Goal: Information Seeking & Learning: Learn about a topic

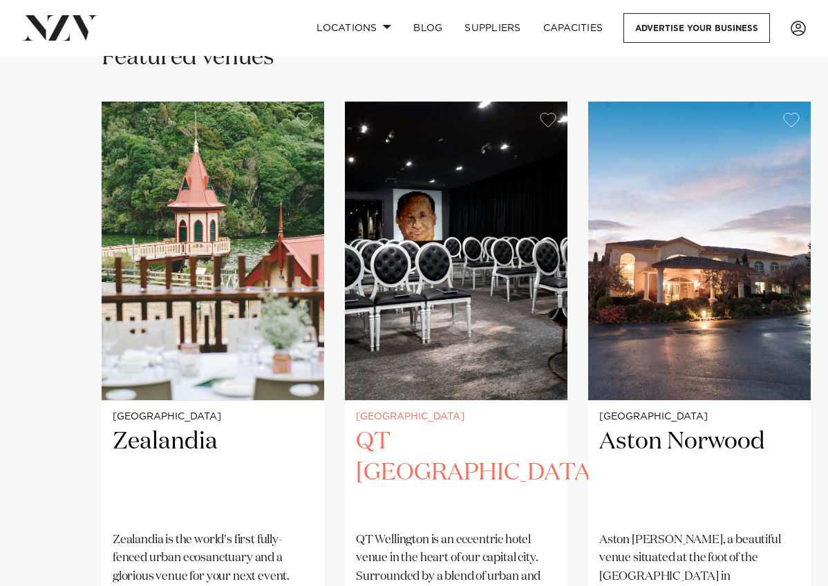
scroll to position [819, 0]
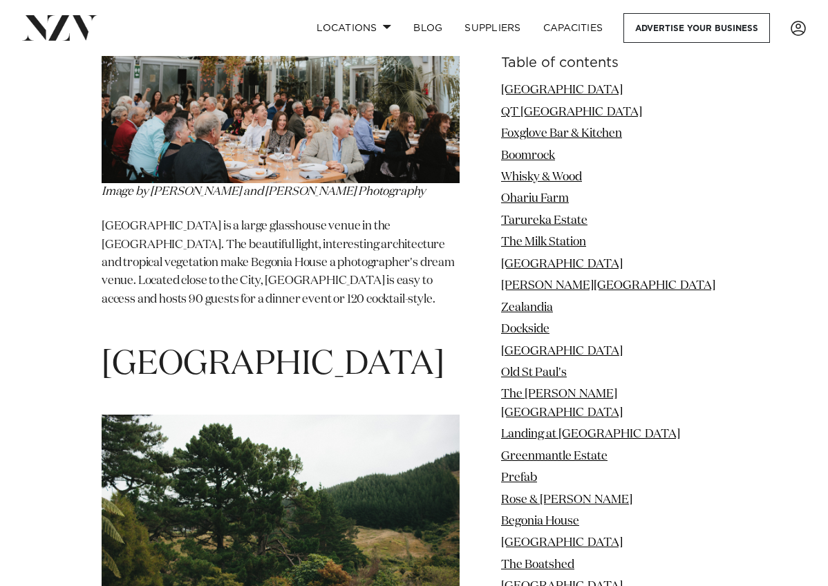
scroll to position [11413, 0]
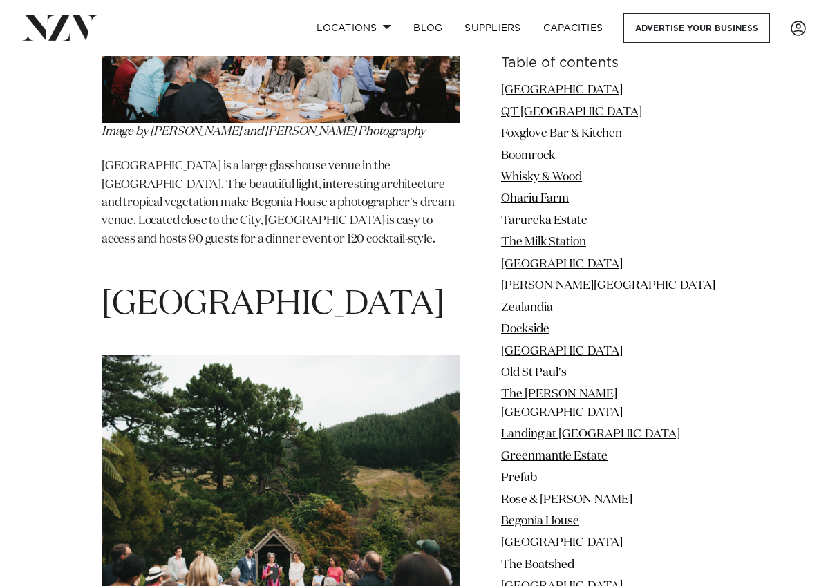
click at [367, 283] on h1 "Waihōanga River Lodge" at bounding box center [281, 305] width 358 height 44
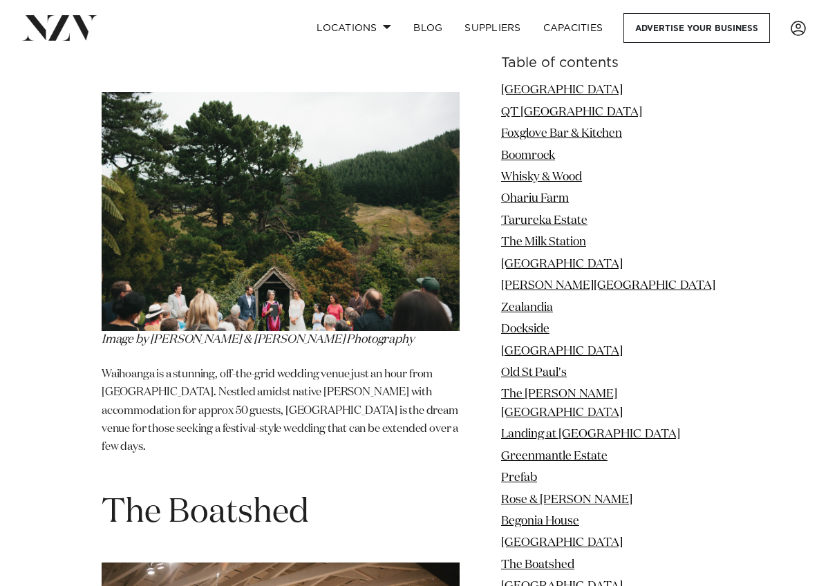
scroll to position [11678, 0]
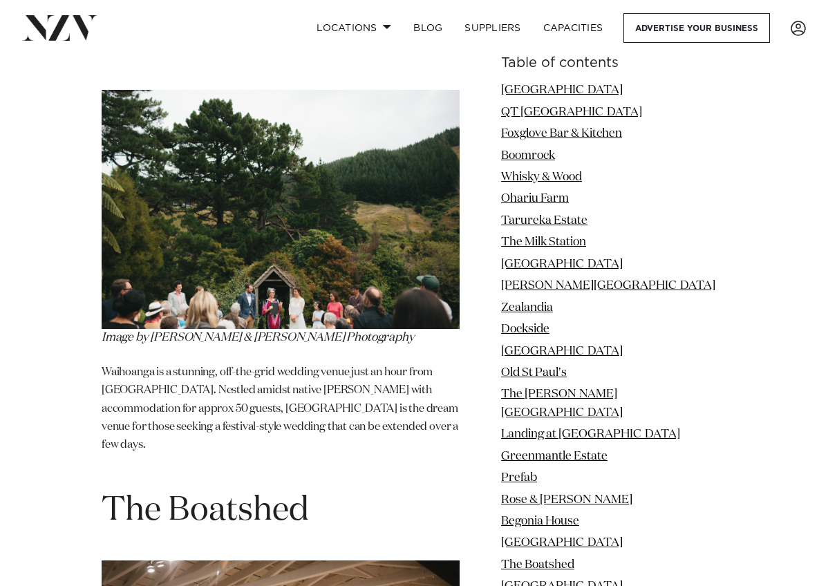
click at [357, 364] on p "Waihoanga is a stunning, off-the-grid wedding venue just an hour from Wellingto…" at bounding box center [281, 418] width 358 height 109
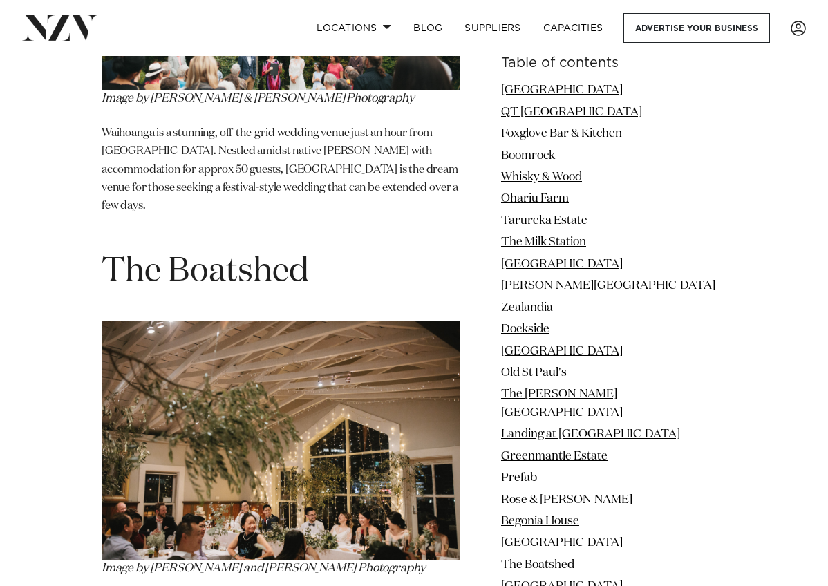
scroll to position [11917, 0]
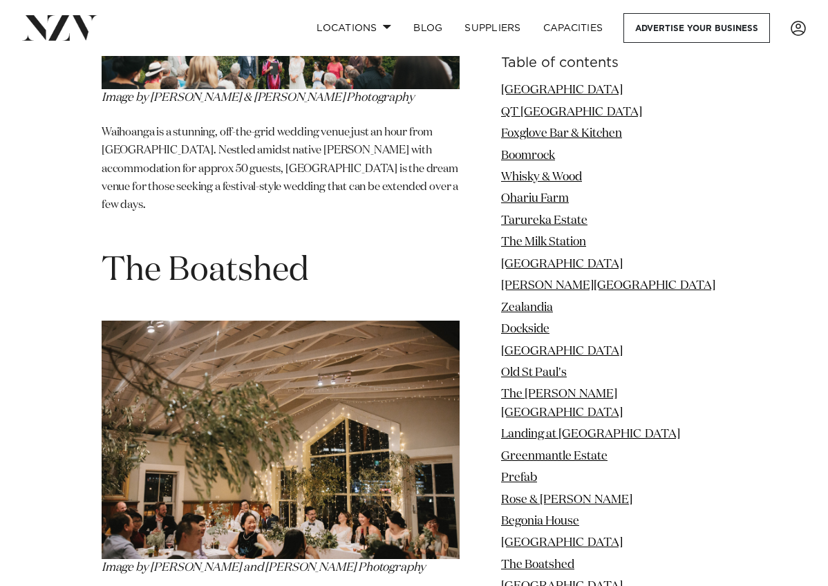
click at [375, 250] on h1 "The Boatshed" at bounding box center [281, 272] width 358 height 44
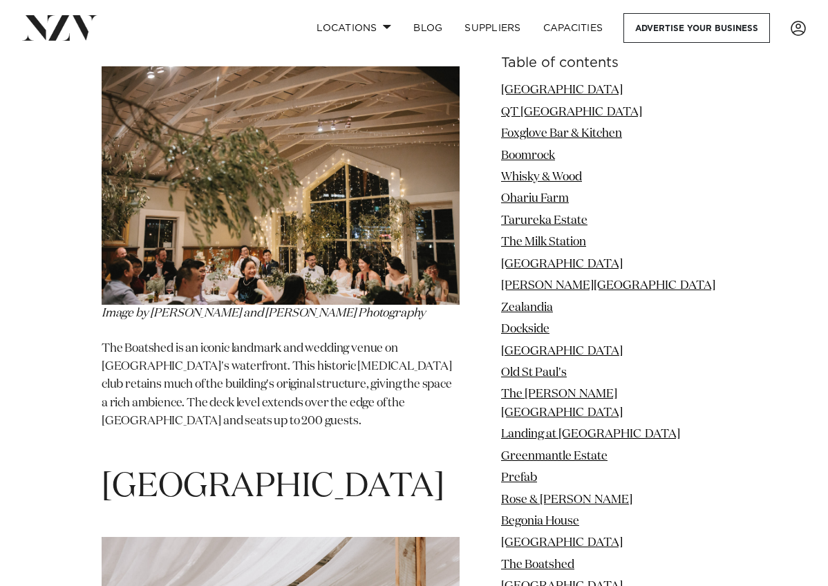
scroll to position [12164, 0]
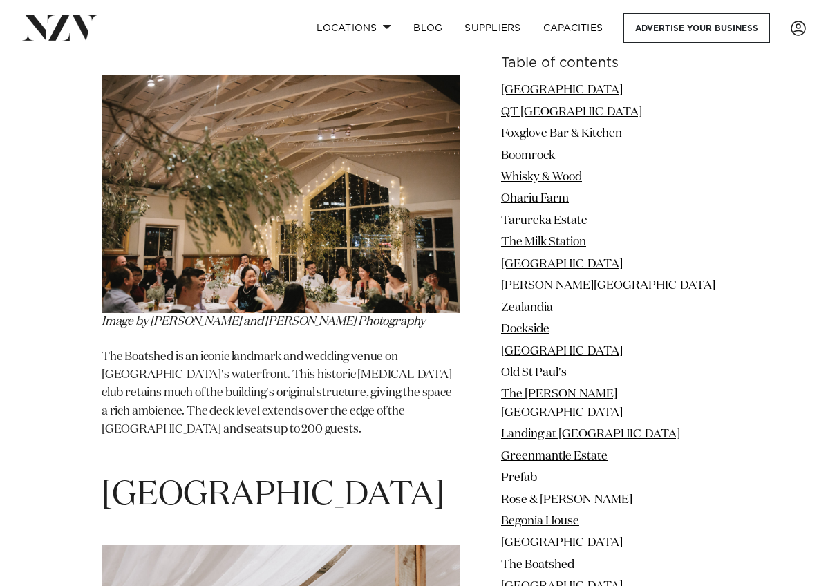
click at [430, 474] on h1 "Glenview Country Gardens" at bounding box center [281, 496] width 358 height 44
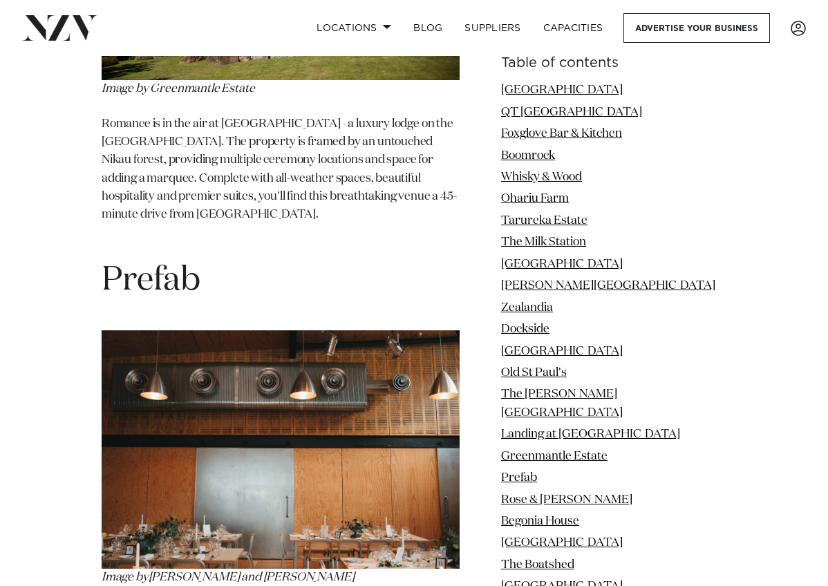
scroll to position [10017, 0]
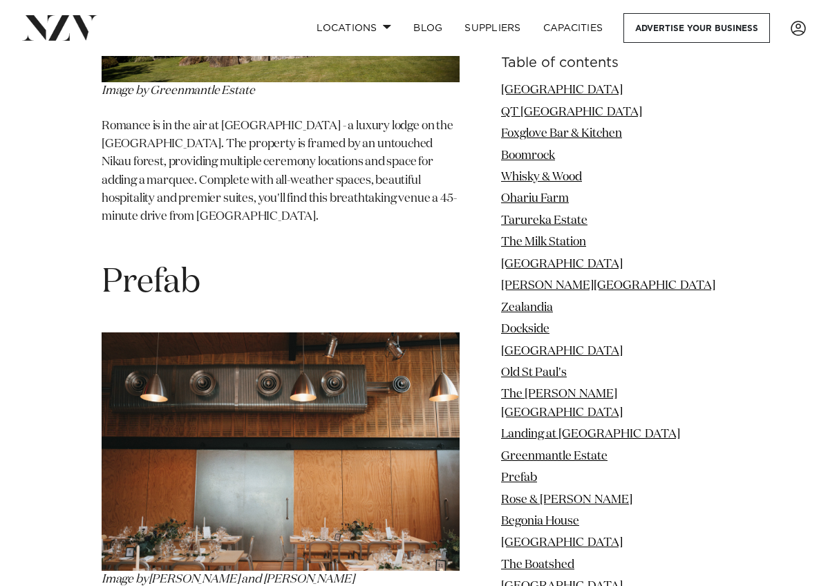
click at [385, 261] on h1 "Prefab" at bounding box center [281, 283] width 358 height 44
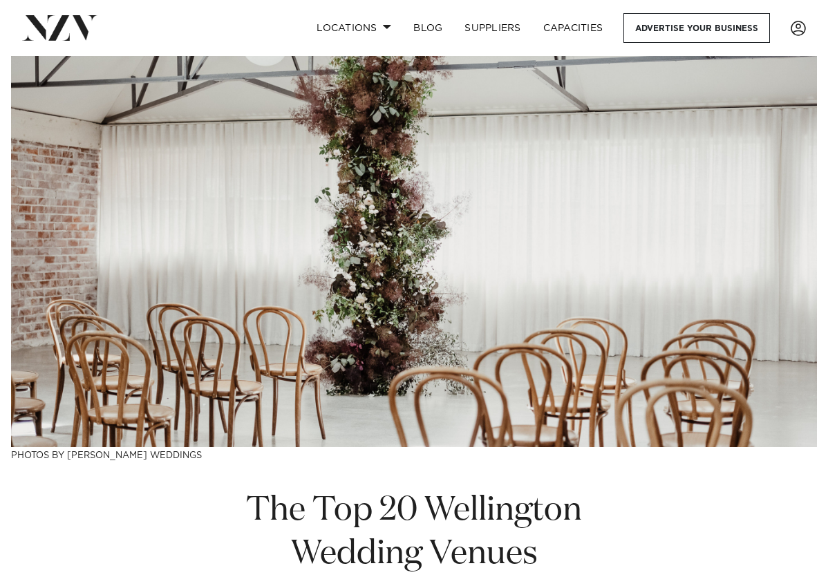
scroll to position [0, 0]
click at [388, 26] on span at bounding box center [387, 26] width 9 height 5
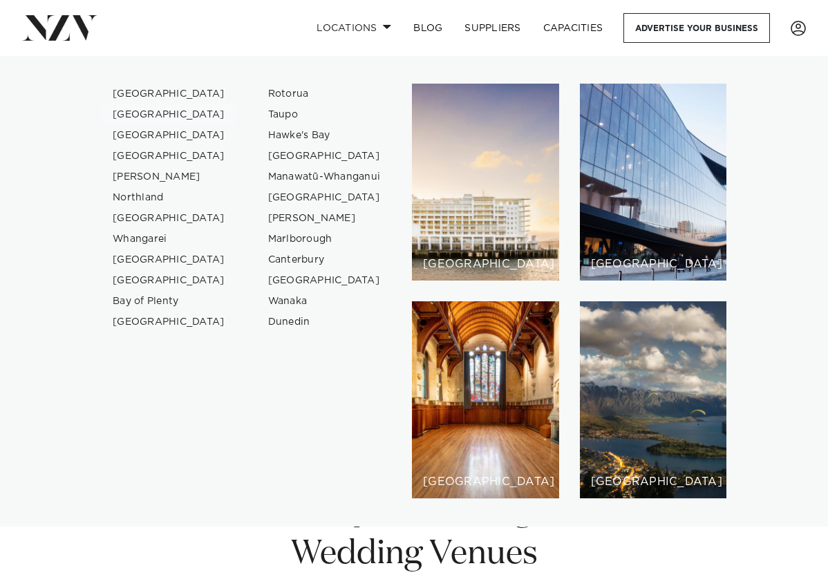
click at [149, 118] on link "[GEOGRAPHIC_DATA]" at bounding box center [169, 114] width 135 height 21
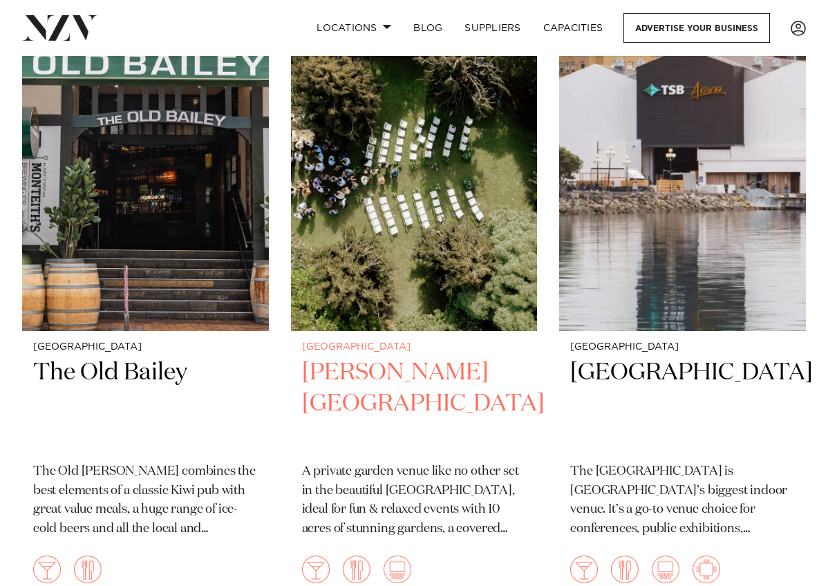
scroll to position [7518, 0]
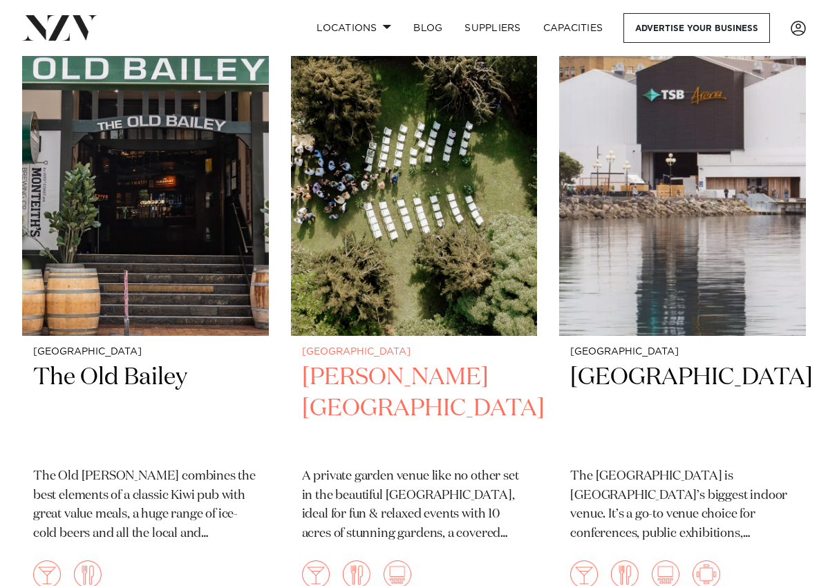
click at [434, 363] on h2 "[PERSON_NAME][GEOGRAPHIC_DATA]" at bounding box center [414, 409] width 225 height 93
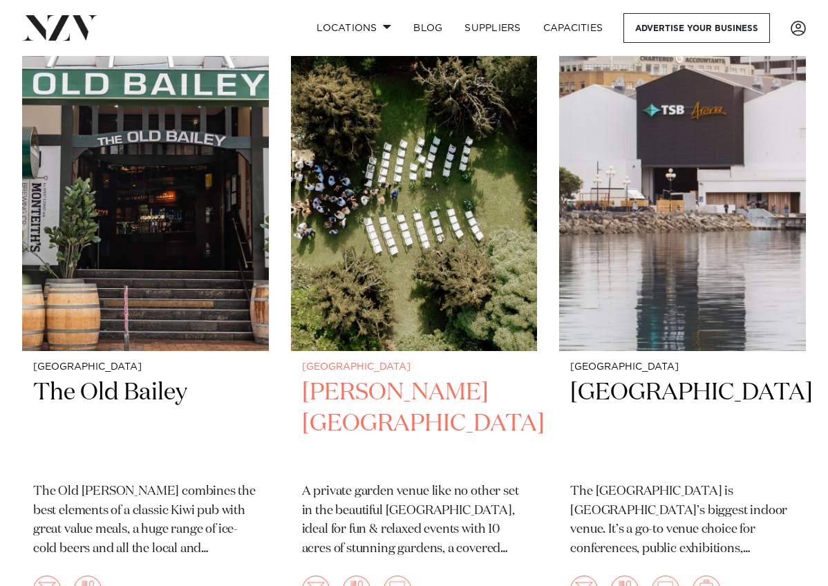
scroll to position [7497, 0]
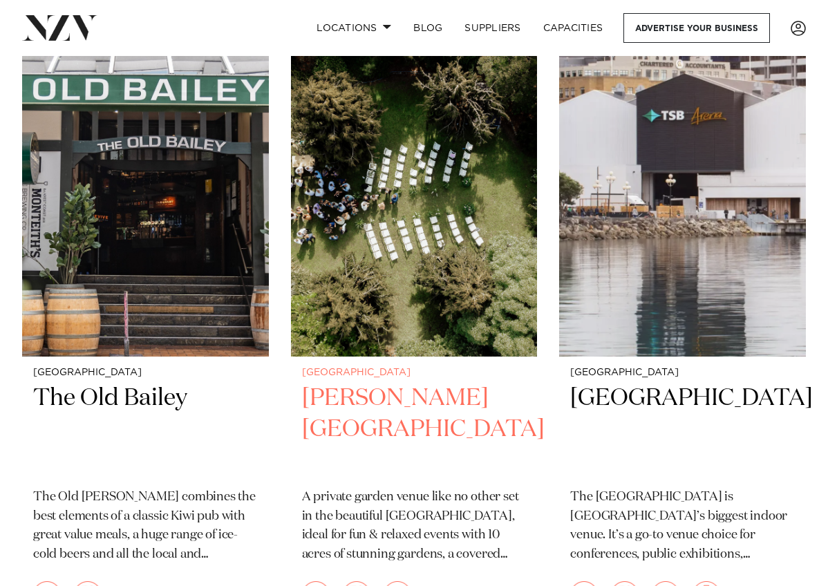
click at [349, 258] on img at bounding box center [414, 191] width 247 height 331
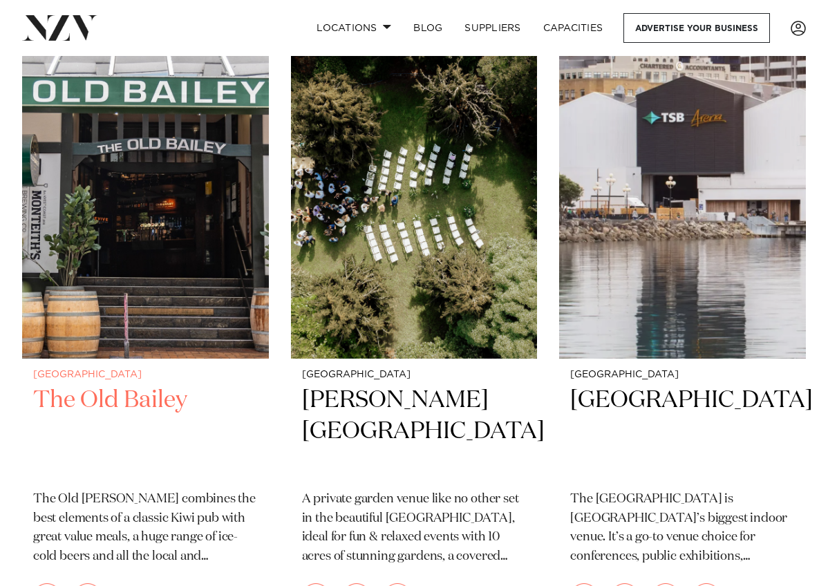
scroll to position [7492, 0]
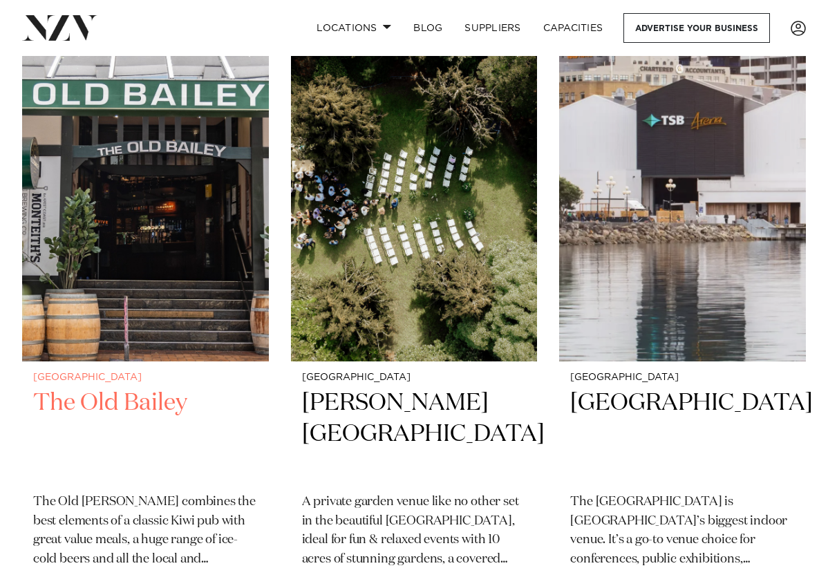
click at [178, 185] on img at bounding box center [145, 196] width 247 height 330
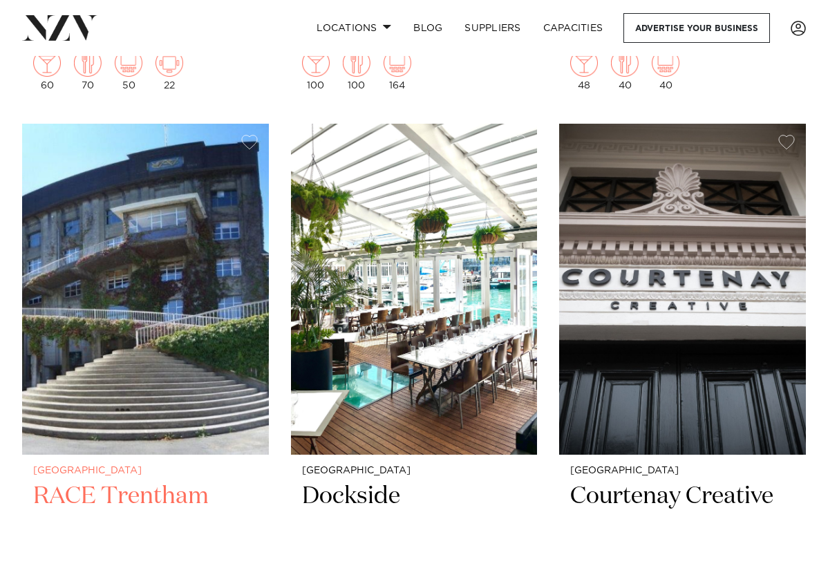
scroll to position [6142, 0]
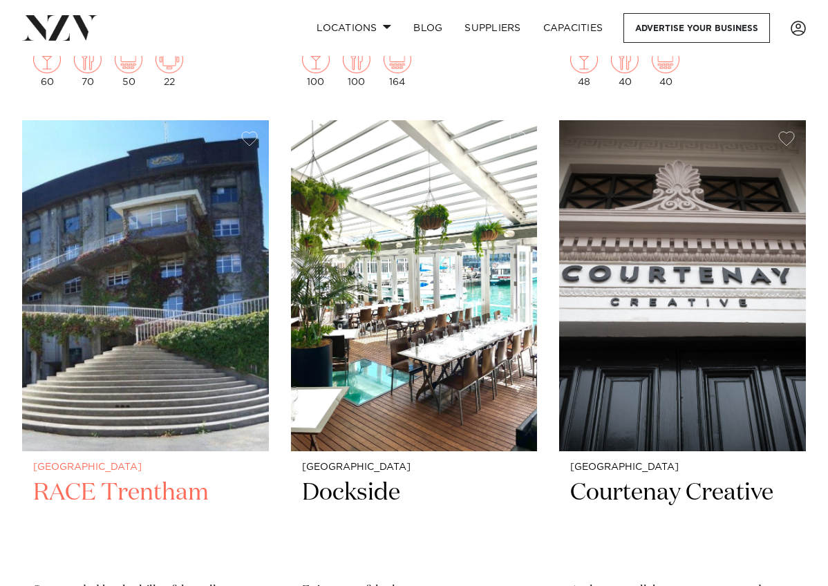
click at [176, 256] on img at bounding box center [145, 285] width 247 height 330
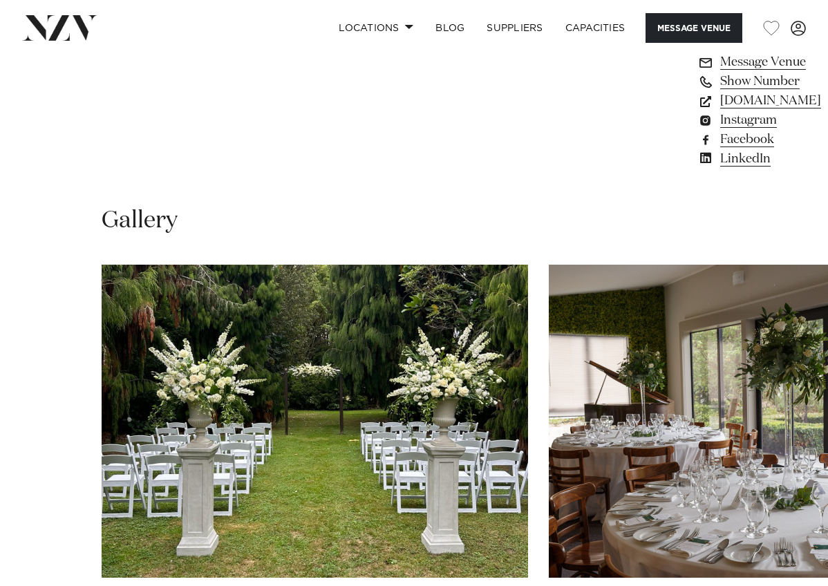
scroll to position [1091, 0]
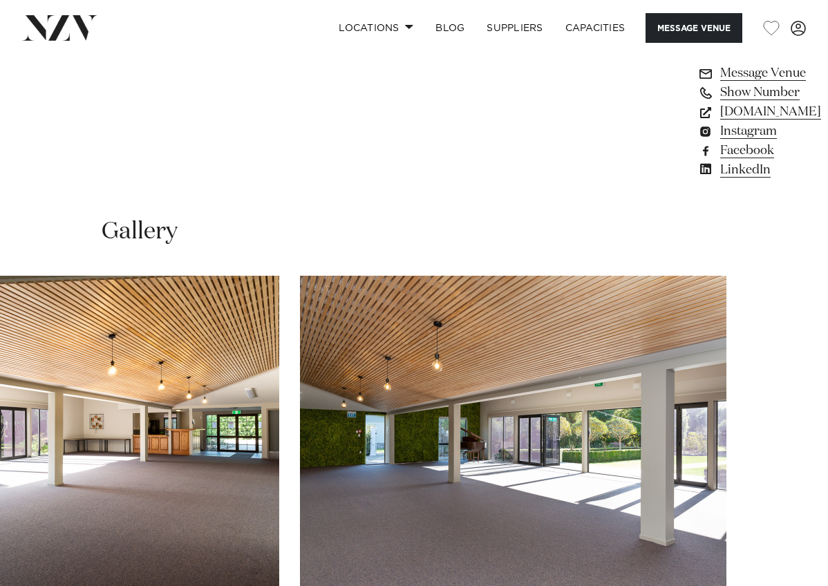
click at [794, 535] on swiper-container at bounding box center [414, 465] width 828 height 379
click at [787, 526] on swiper-container at bounding box center [414, 465] width 828 height 379
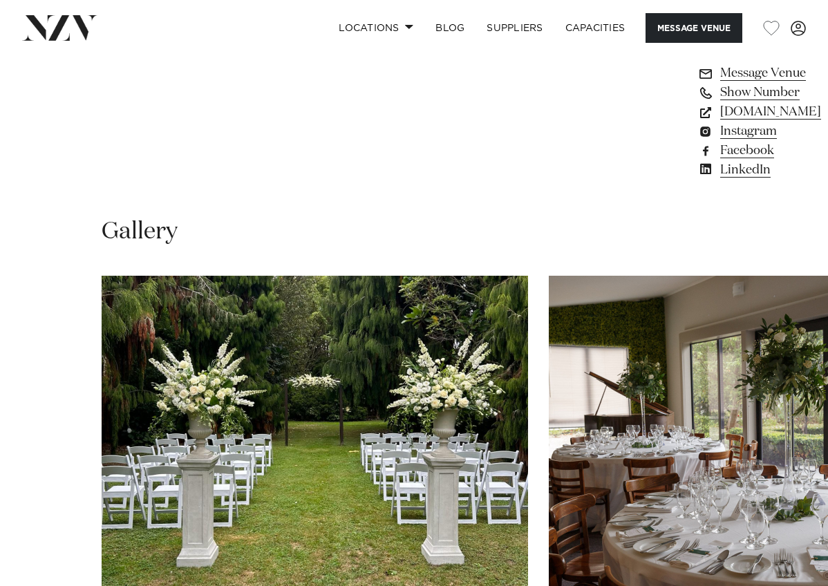
click at [42, 525] on swiper-container at bounding box center [414, 465] width 828 height 379
click at [44, 525] on swiper-container at bounding box center [414, 465] width 828 height 379
click at [41, 521] on swiper-container at bounding box center [414, 465] width 828 height 379
click at [37, 525] on swiper-container at bounding box center [414, 465] width 828 height 379
click at [41, 524] on swiper-container at bounding box center [414, 465] width 828 height 379
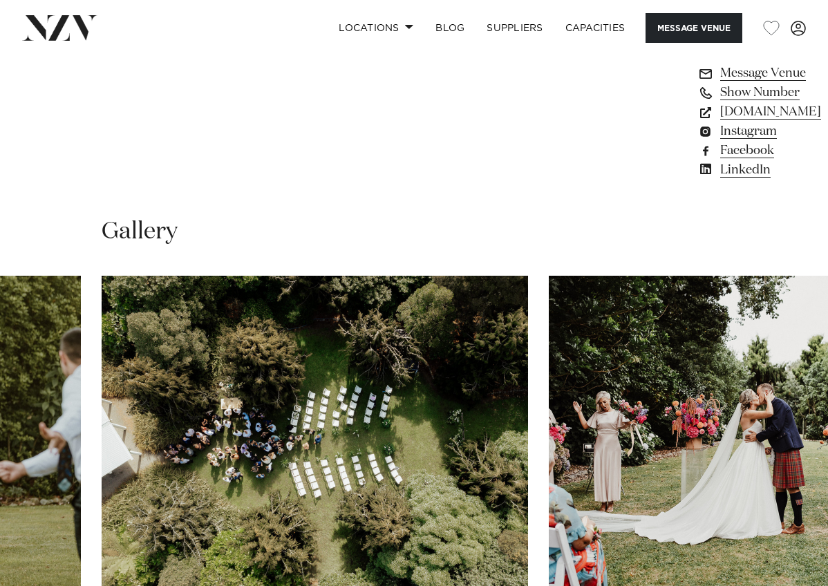
click at [798, 532] on swiper-container at bounding box center [414, 465] width 828 height 379
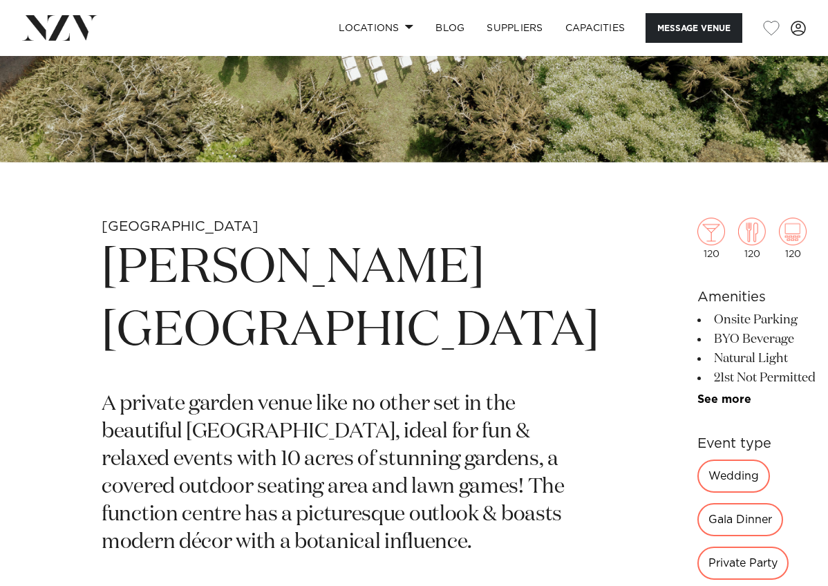
scroll to position [300, 0]
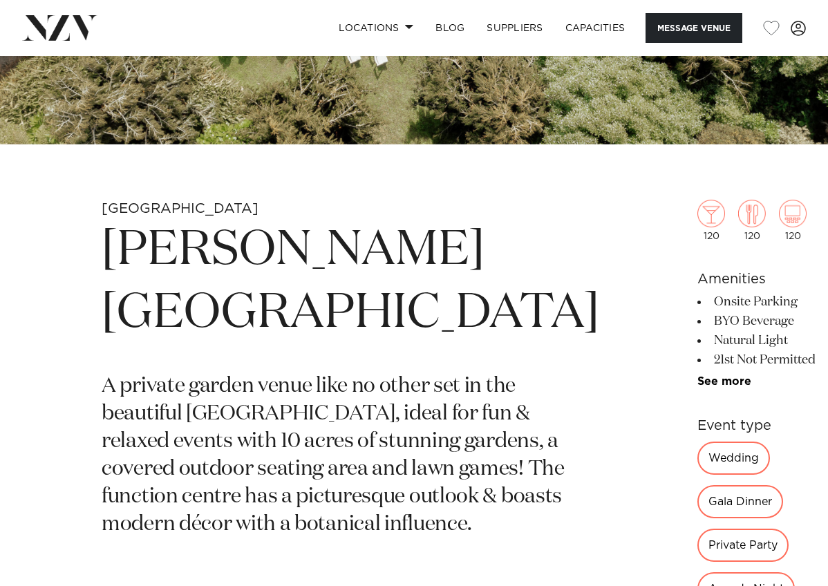
click at [697, 459] on div "Wedding" at bounding box center [733, 458] width 73 height 33
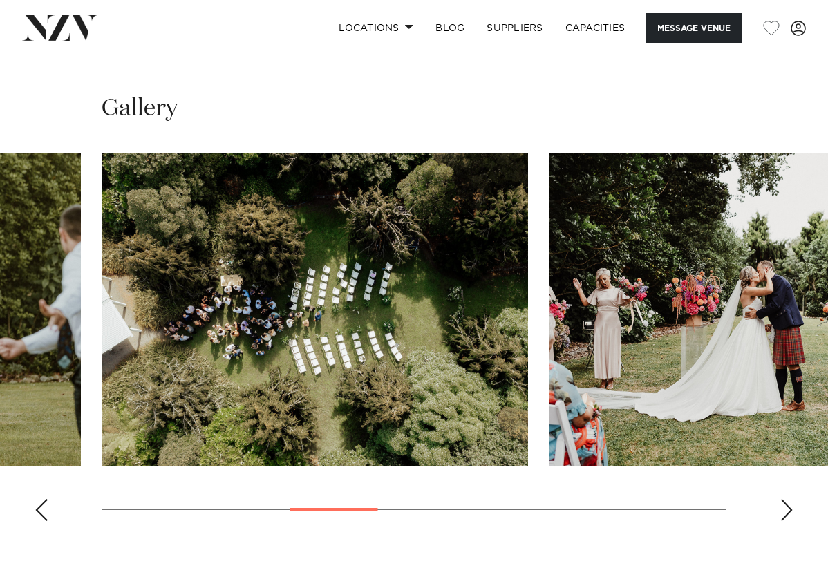
scroll to position [1215, 0]
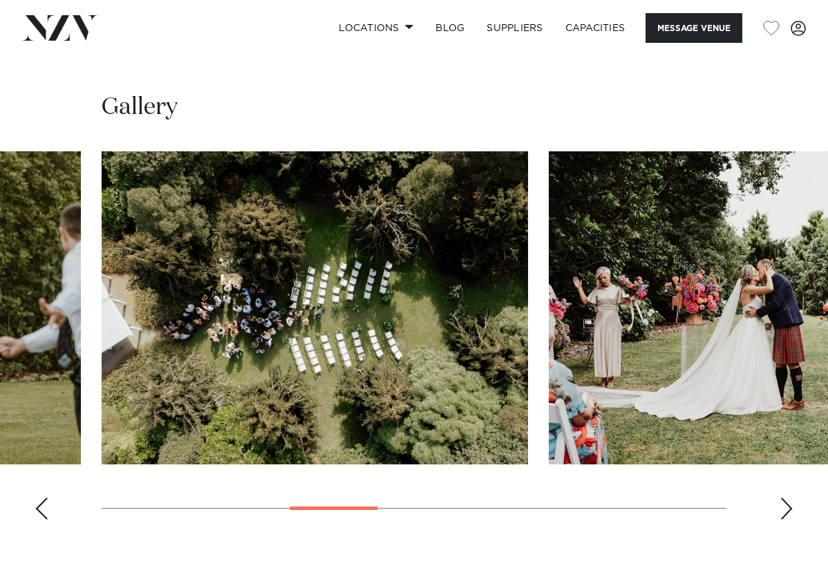
click at [780, 498] on div "Next slide" at bounding box center [787, 509] width 14 height 22
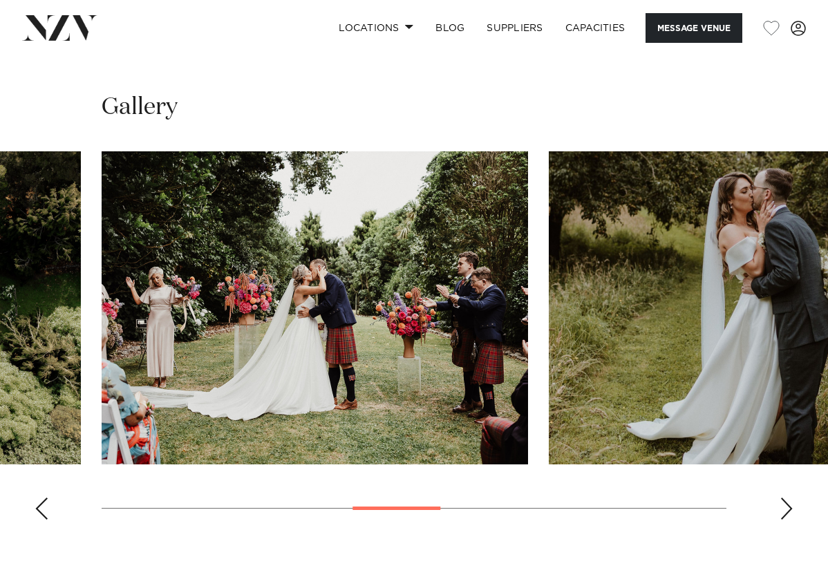
click at [780, 498] on div "Next slide" at bounding box center [787, 509] width 14 height 22
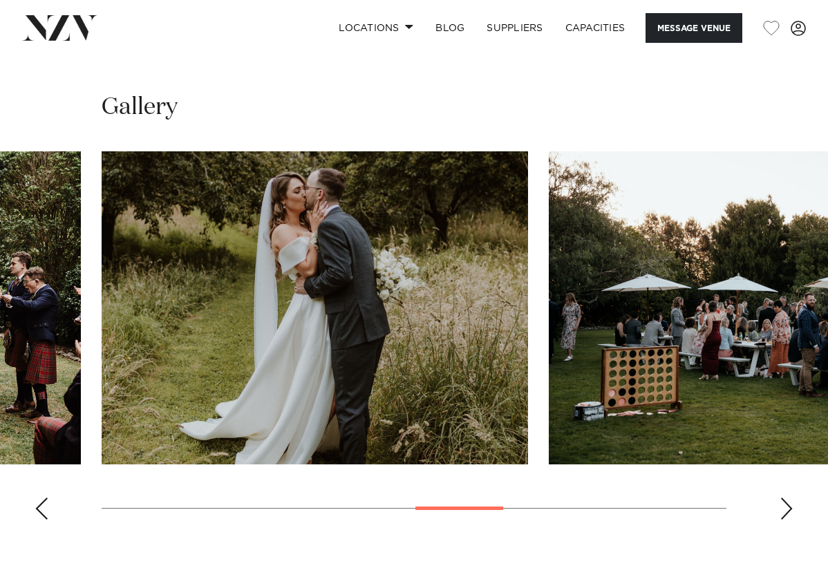
click at [780, 498] on div "Next slide" at bounding box center [787, 509] width 14 height 22
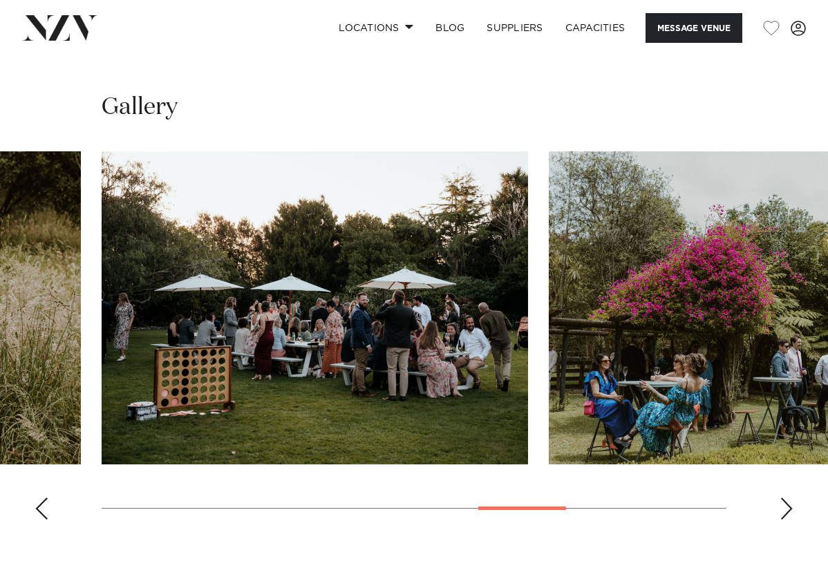
click at [780, 498] on div "Next slide" at bounding box center [787, 509] width 14 height 22
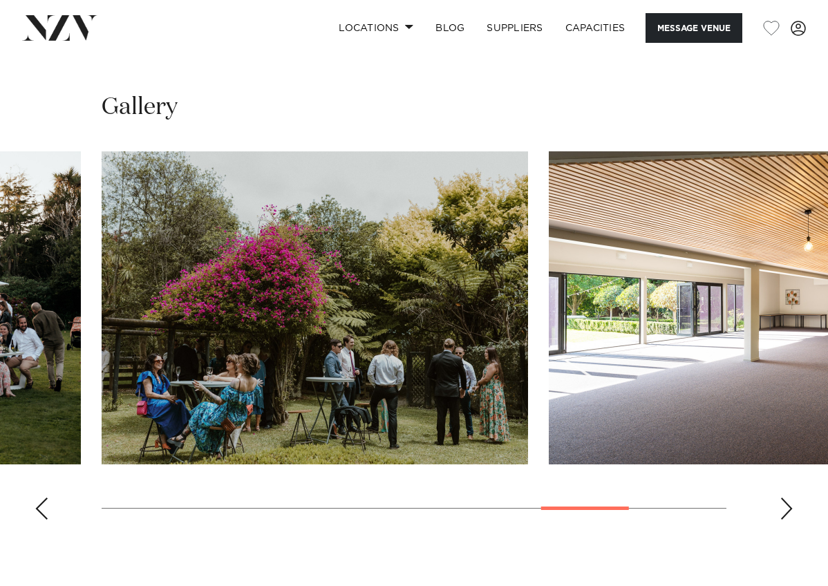
click at [782, 498] on div "Next slide" at bounding box center [787, 509] width 14 height 22
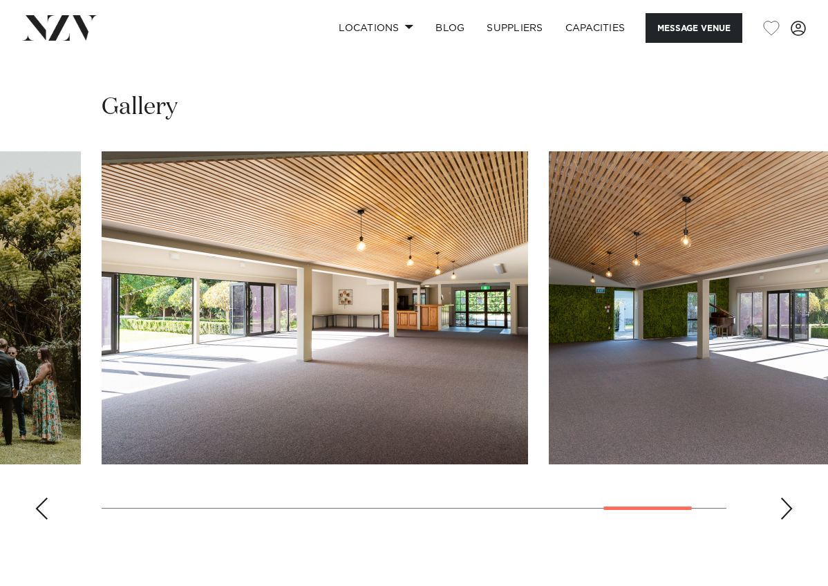
click at [780, 388] on swiper-container at bounding box center [414, 340] width 828 height 379
click at [787, 498] on div "Next slide" at bounding box center [787, 509] width 14 height 22
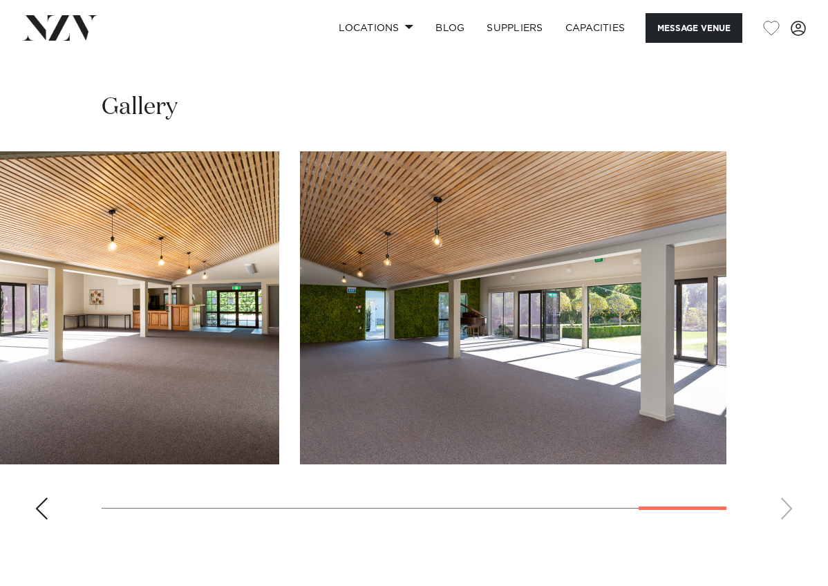
click at [789, 398] on swiper-container at bounding box center [414, 340] width 828 height 379
click at [781, 400] on swiper-container at bounding box center [414, 340] width 828 height 379
click at [782, 388] on swiper-container at bounding box center [414, 340] width 828 height 379
click at [789, 406] on swiper-container at bounding box center [414, 340] width 828 height 379
click at [45, 498] on div "Previous slide" at bounding box center [42, 509] width 14 height 22
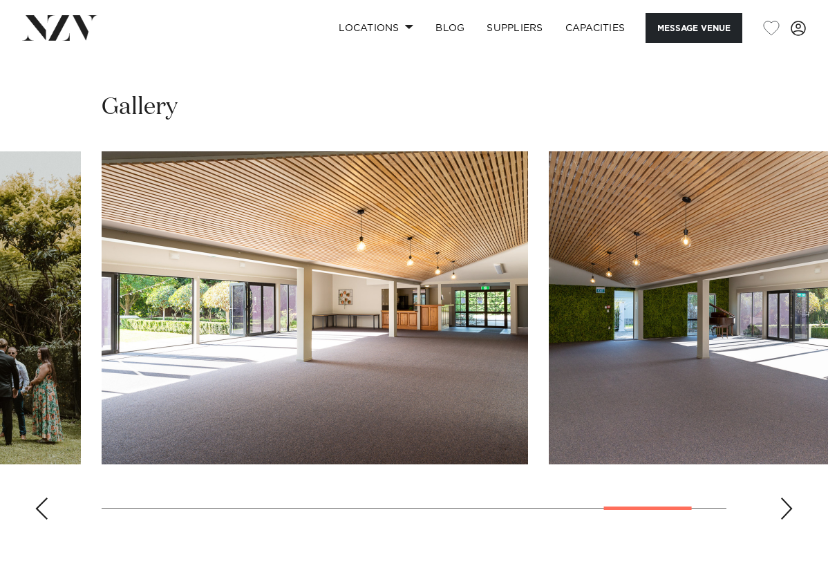
click at [45, 498] on div "Previous slide" at bounding box center [42, 509] width 14 height 22
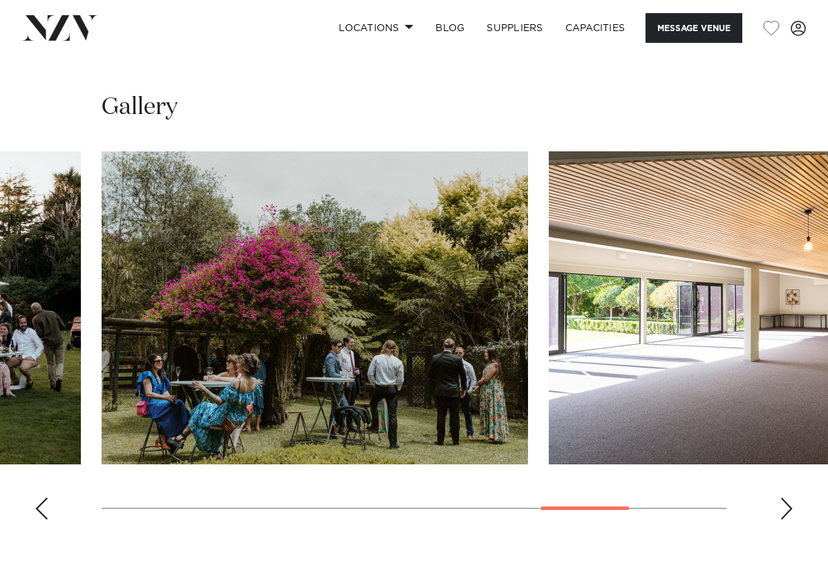
click at [45, 498] on div "Previous slide" at bounding box center [42, 509] width 14 height 22
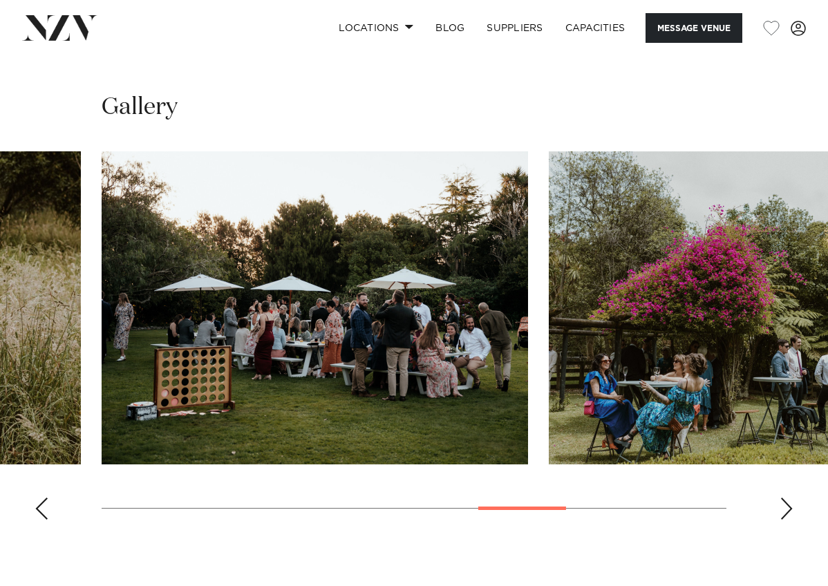
click at [47, 498] on div "Previous slide" at bounding box center [42, 509] width 14 height 22
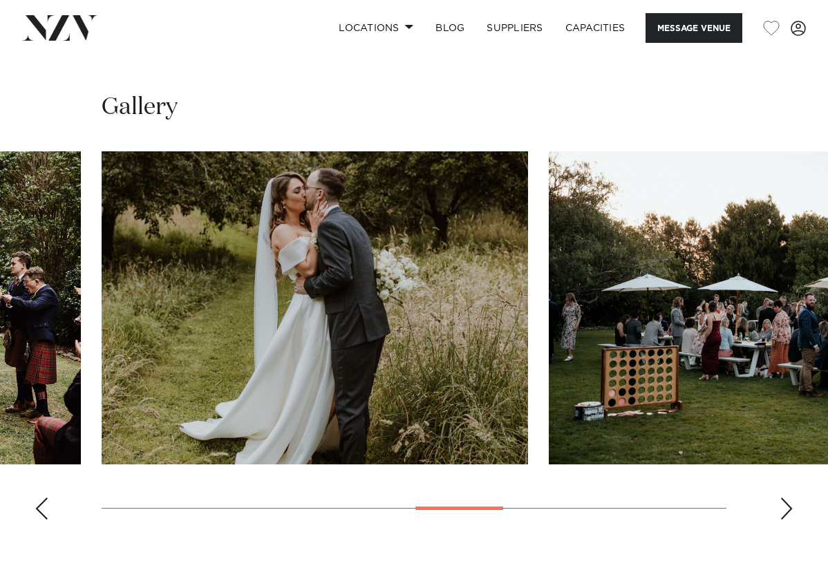
click at [50, 402] on swiper-container at bounding box center [414, 340] width 828 height 379
click at [44, 498] on div "Previous slide" at bounding box center [42, 509] width 14 height 22
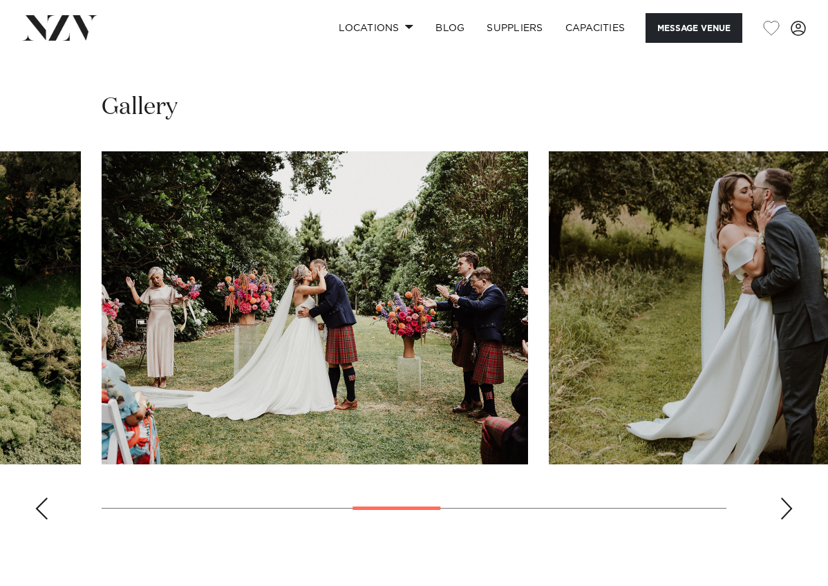
click at [44, 498] on div "Previous slide" at bounding box center [42, 509] width 14 height 22
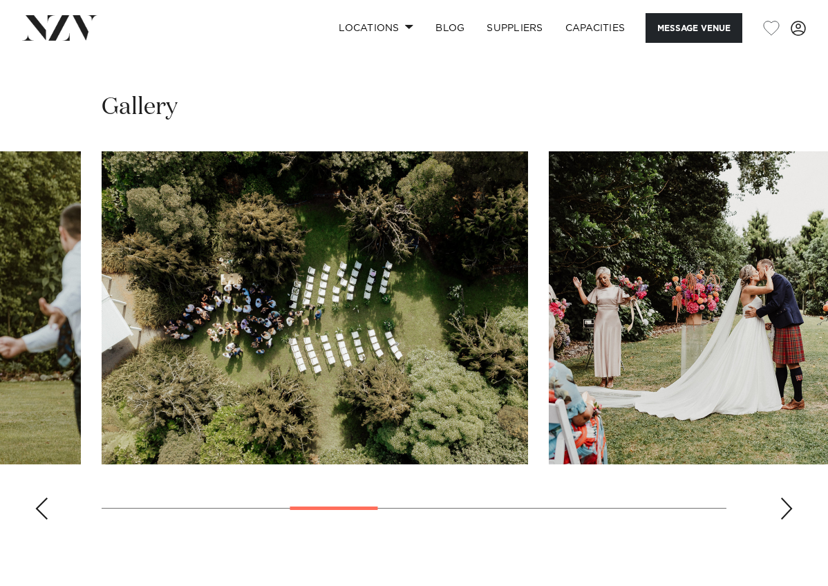
click at [44, 498] on div "Previous slide" at bounding box center [42, 509] width 14 height 22
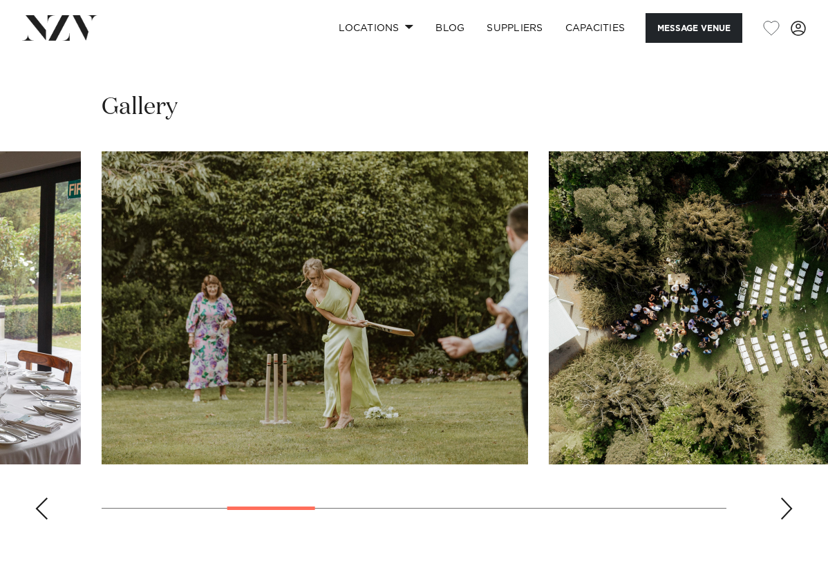
click at [45, 498] on div "Previous slide" at bounding box center [42, 509] width 14 height 22
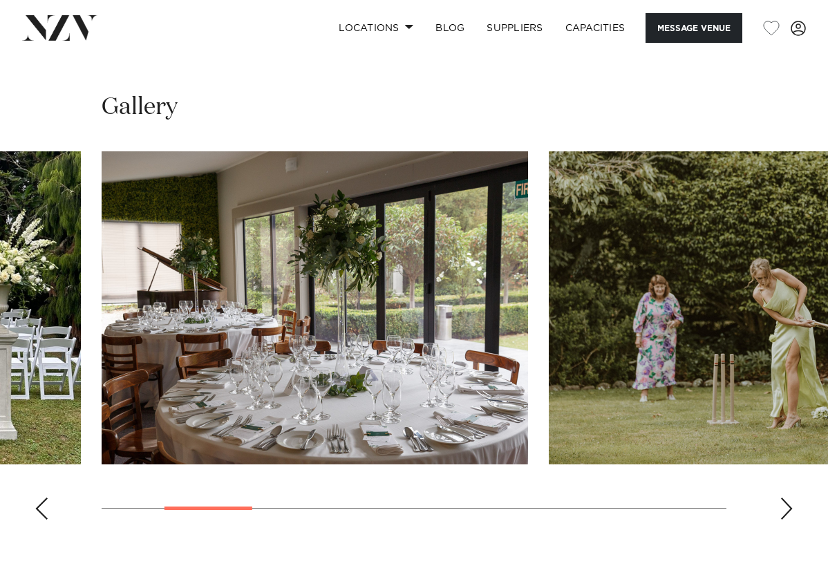
click at [40, 498] on div "Previous slide" at bounding box center [42, 509] width 14 height 22
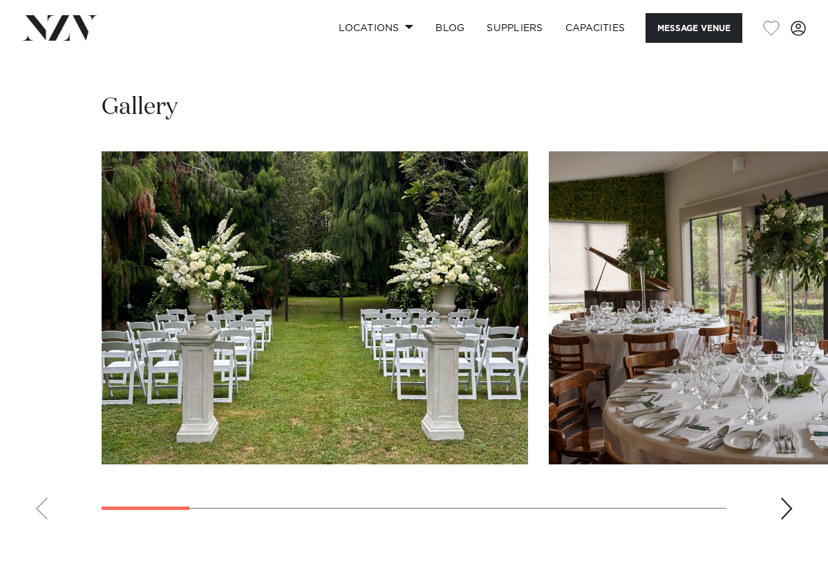
click at [40, 404] on swiper-container at bounding box center [414, 340] width 828 height 379
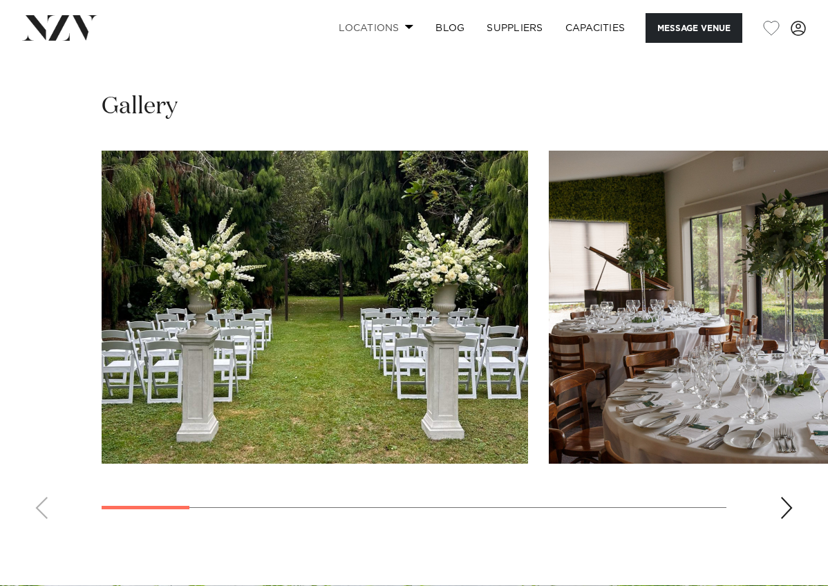
click at [409, 25] on span at bounding box center [409, 26] width 9 height 5
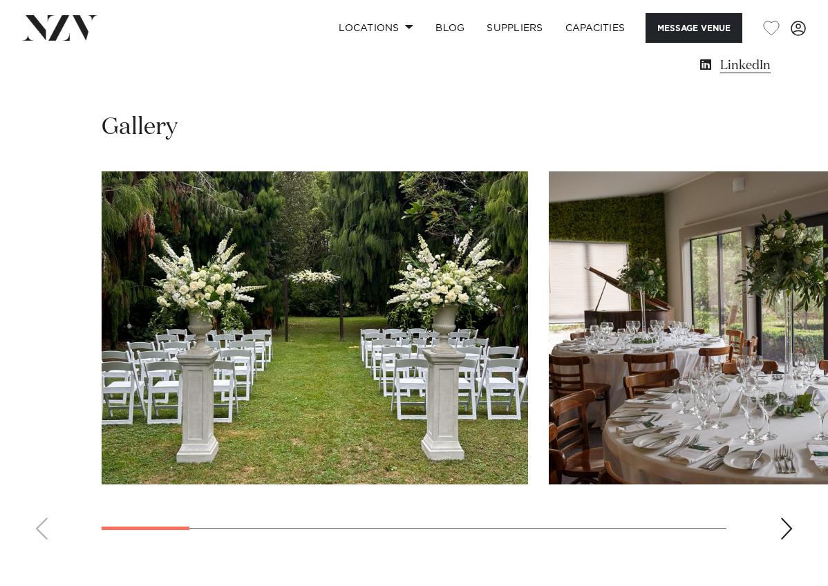
scroll to position [1193, 0]
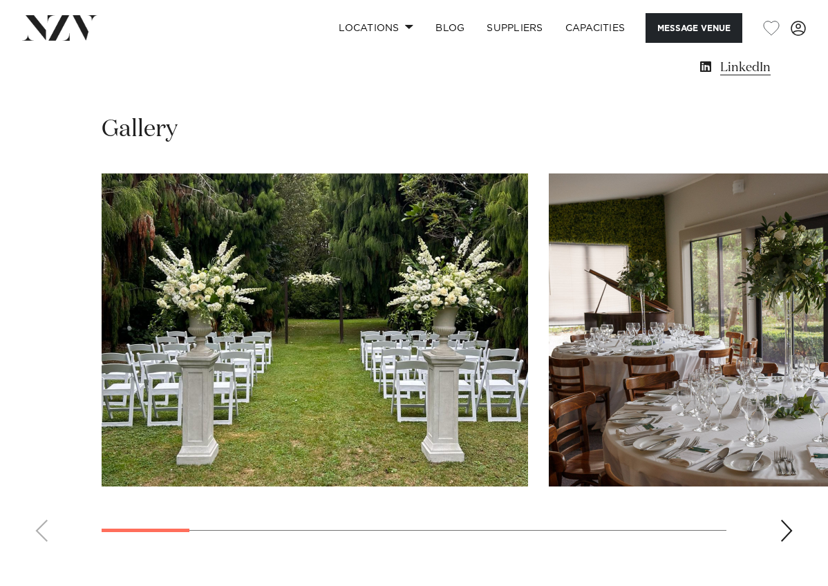
click at [779, 420] on swiper-container at bounding box center [414, 362] width 828 height 379
click at [790, 520] on div "Next slide" at bounding box center [787, 531] width 14 height 22
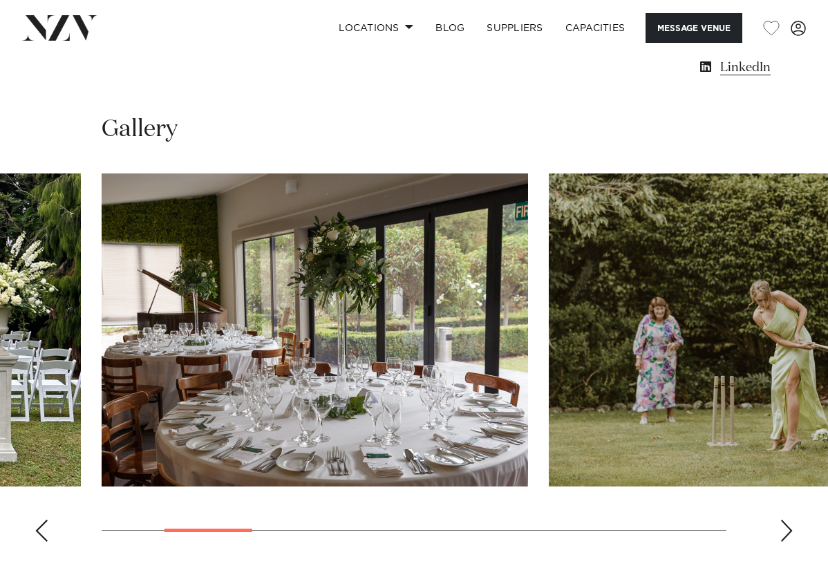
click at [789, 520] on div "Next slide" at bounding box center [787, 531] width 14 height 22
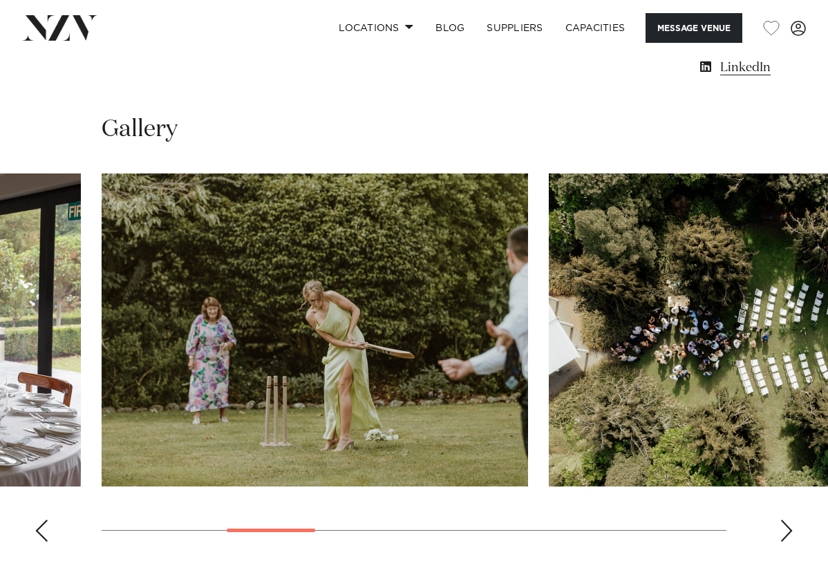
click at [791, 520] on div "Next slide" at bounding box center [787, 531] width 14 height 22
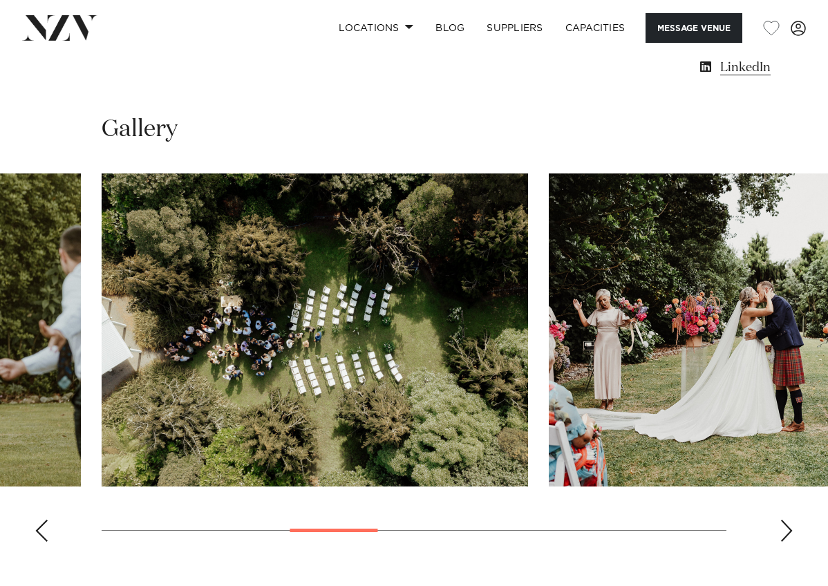
click at [791, 520] on div "Next slide" at bounding box center [787, 531] width 14 height 22
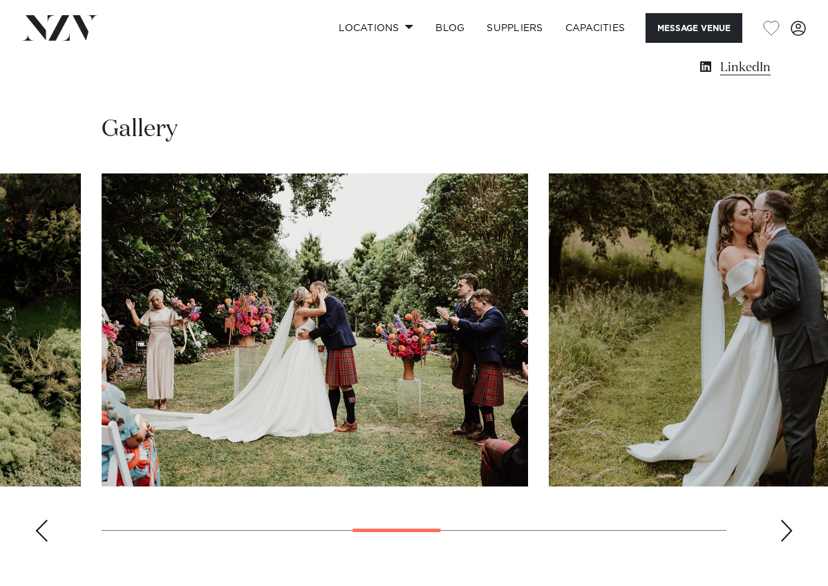
click at [792, 520] on div "Next slide" at bounding box center [787, 531] width 14 height 22
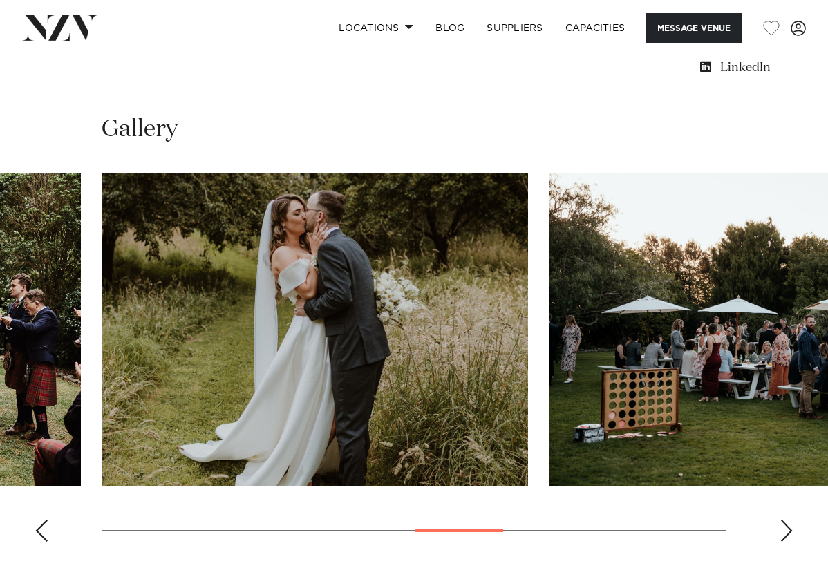
click at [792, 520] on div "Next slide" at bounding box center [787, 531] width 14 height 22
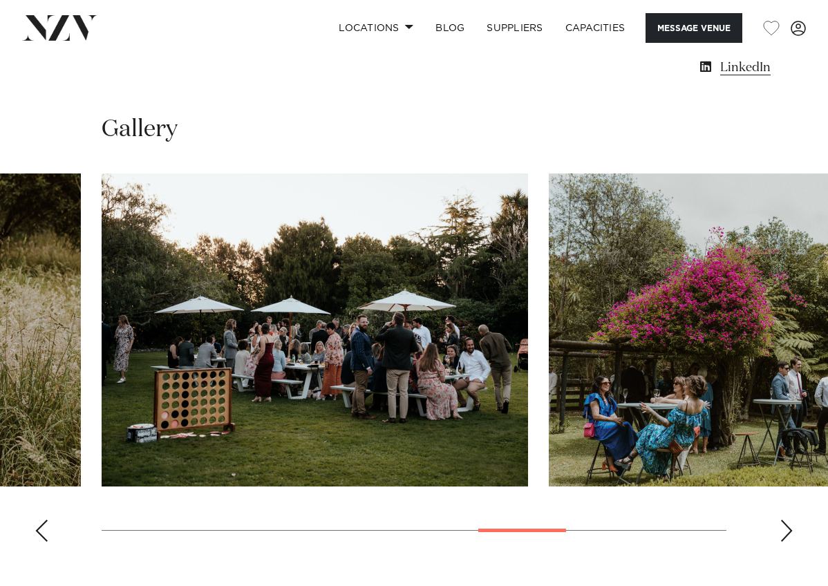
click at [793, 520] on div "Next slide" at bounding box center [787, 531] width 14 height 22
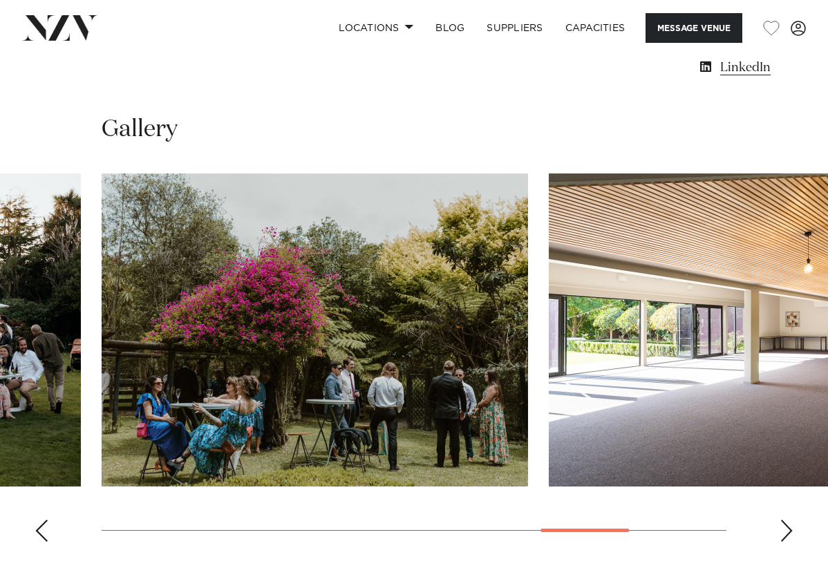
click at [794, 428] on swiper-container at bounding box center [414, 362] width 828 height 379
click at [789, 520] on div "Next slide" at bounding box center [787, 531] width 14 height 22
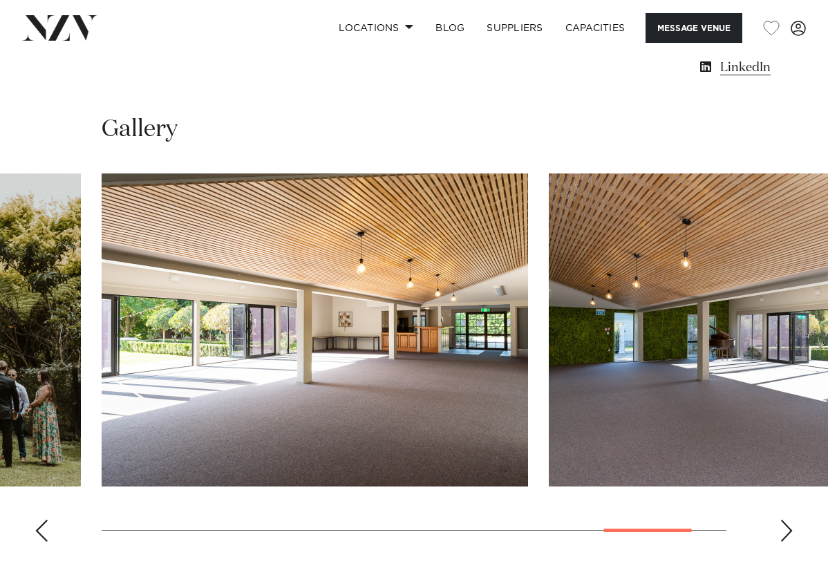
click at [791, 520] on div "Next slide" at bounding box center [787, 531] width 14 height 22
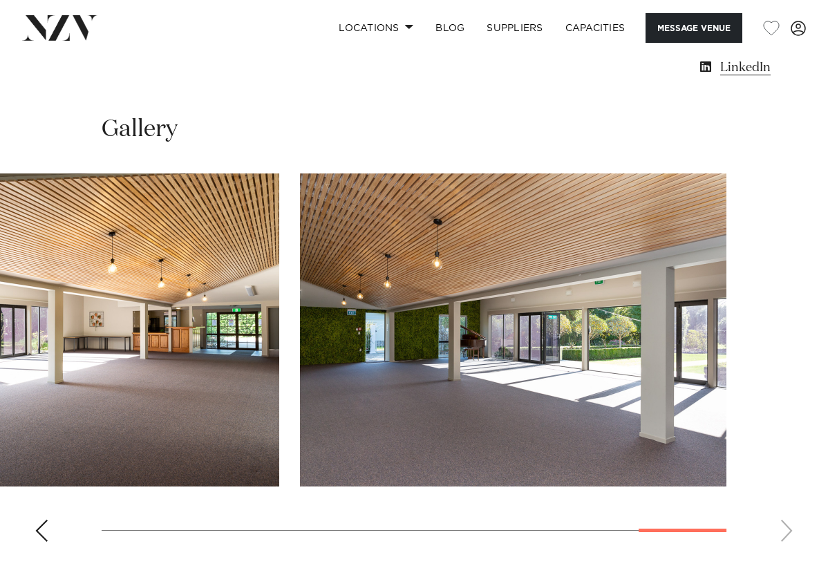
click at [783, 425] on swiper-container at bounding box center [414, 362] width 828 height 379
click at [46, 520] on div "Previous slide" at bounding box center [42, 531] width 14 height 22
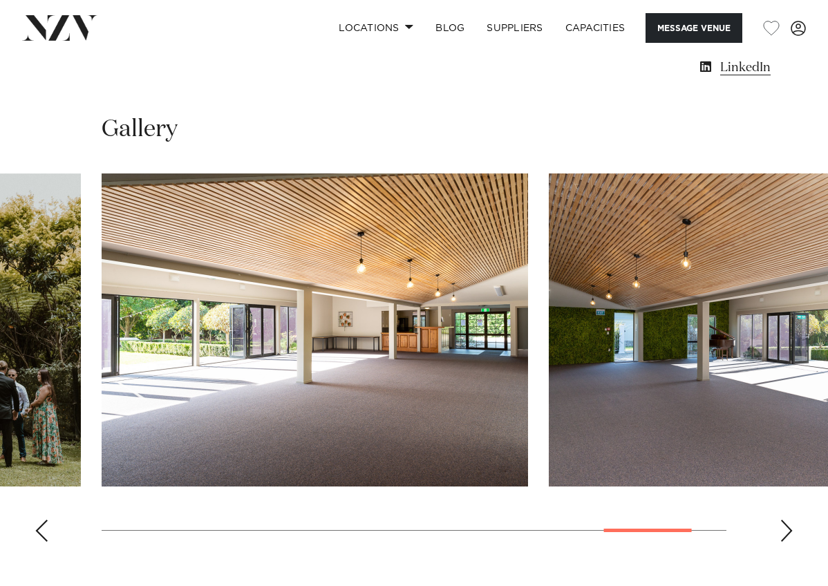
click at [46, 520] on div "Previous slide" at bounding box center [42, 531] width 14 height 22
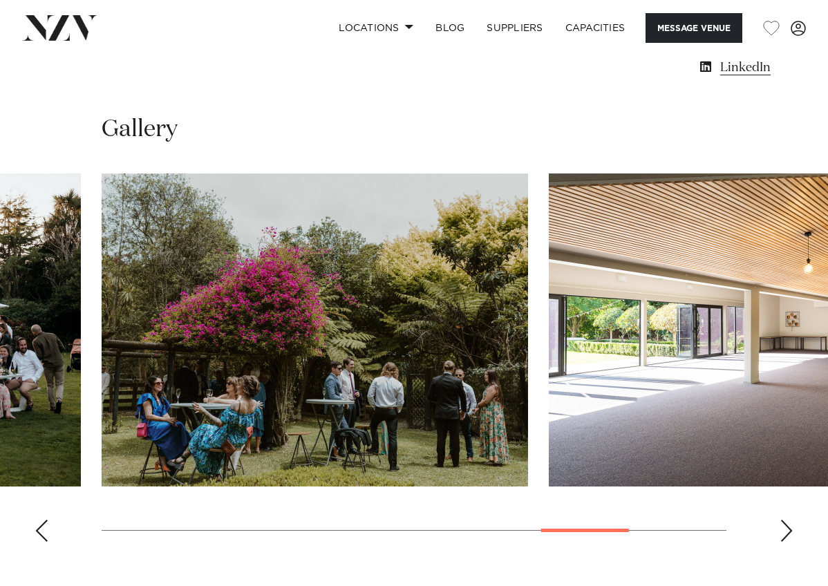
click at [49, 418] on swiper-container at bounding box center [414, 362] width 828 height 379
click at [39, 520] on div "Previous slide" at bounding box center [42, 531] width 14 height 22
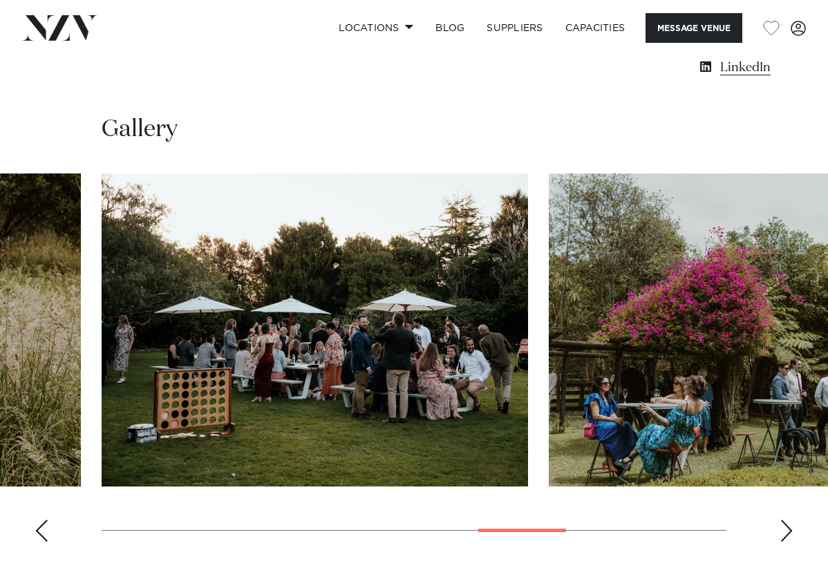
click at [43, 520] on div "Previous slide" at bounding box center [42, 531] width 14 height 22
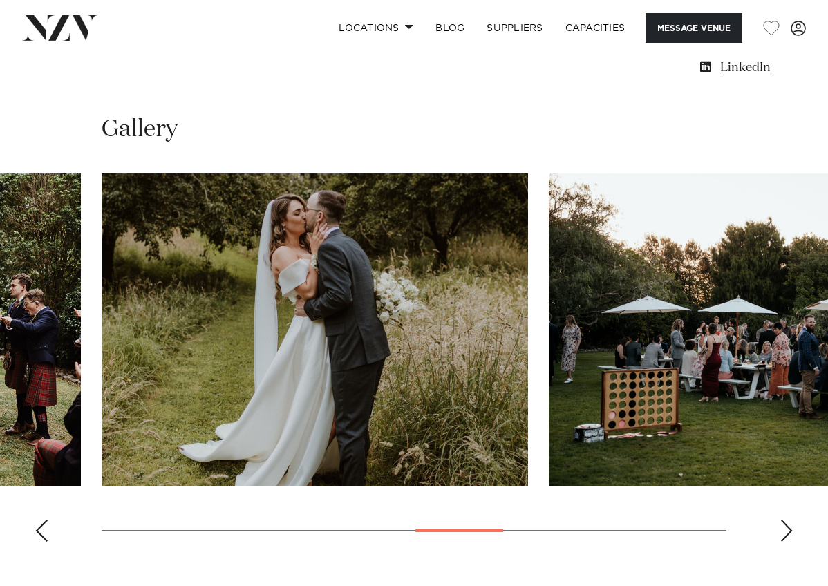
click at [43, 520] on div "Previous slide" at bounding box center [42, 531] width 14 height 22
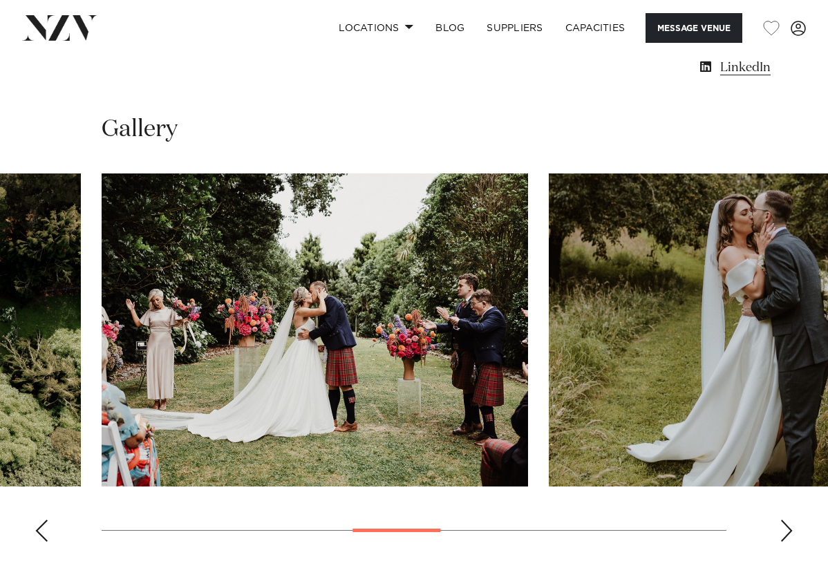
click at [44, 520] on div "Previous slide" at bounding box center [42, 531] width 14 height 22
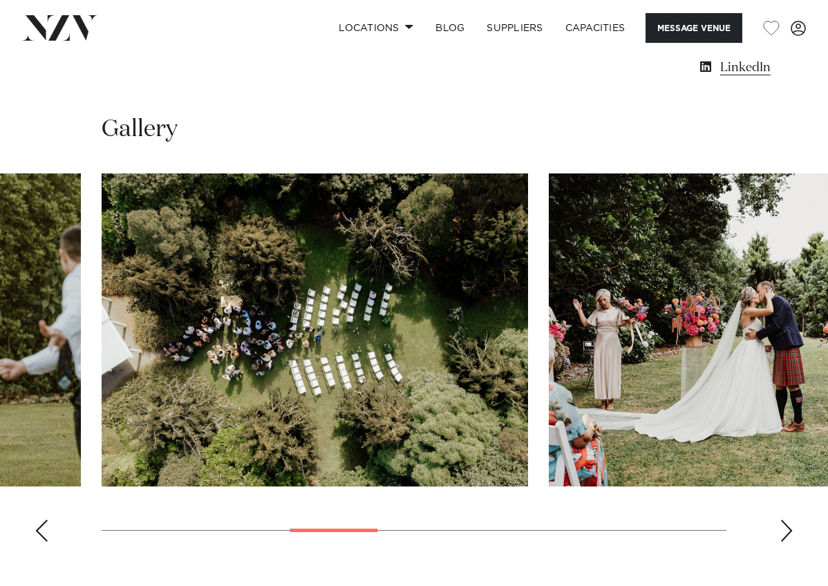
click at [47, 520] on div "Previous slide" at bounding box center [42, 531] width 14 height 22
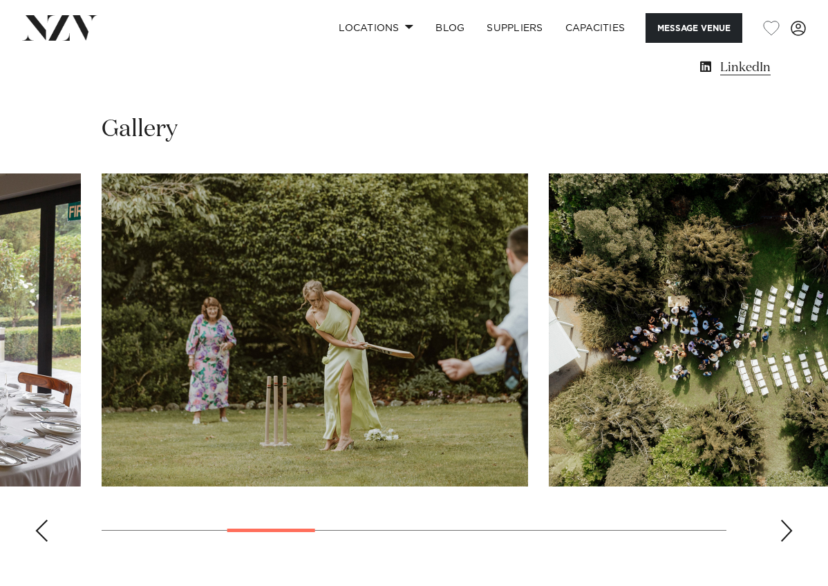
click at [41, 520] on div "Previous slide" at bounding box center [42, 531] width 14 height 22
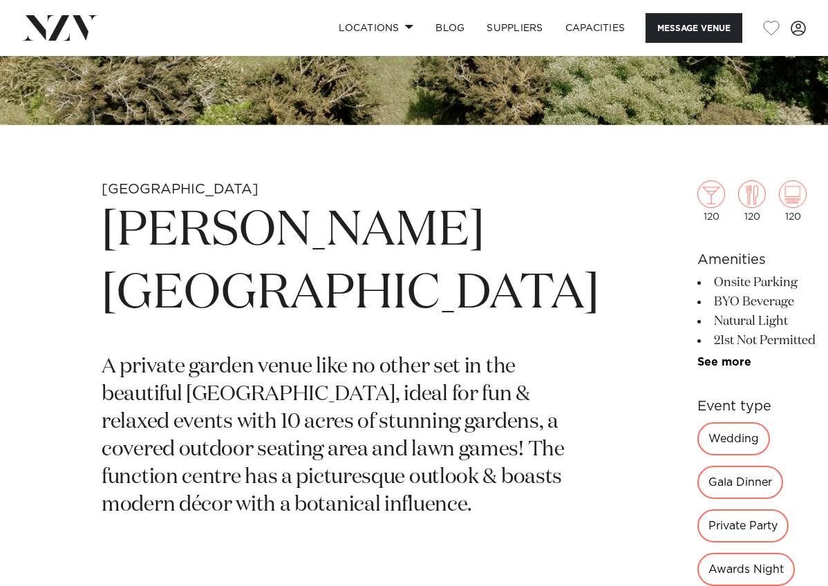
scroll to position [319, 0]
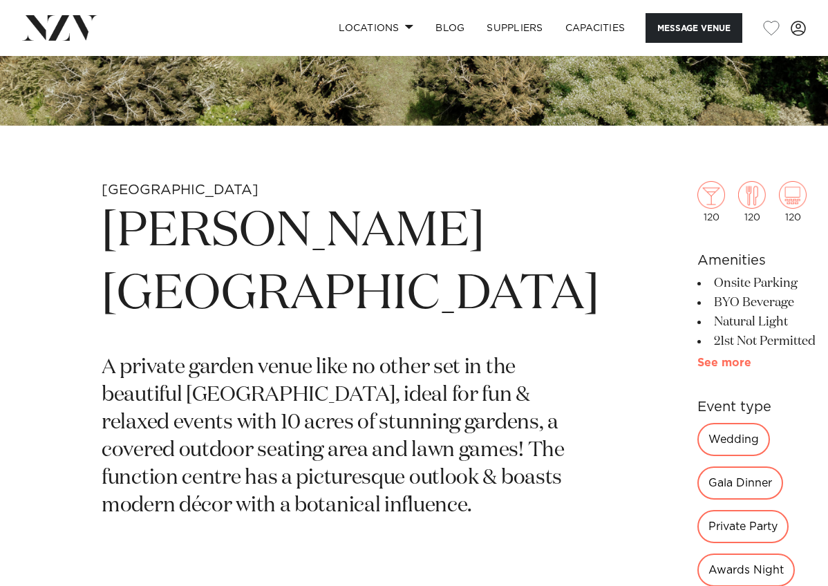
click at [697, 363] on link "See more" at bounding box center [751, 362] width 108 height 11
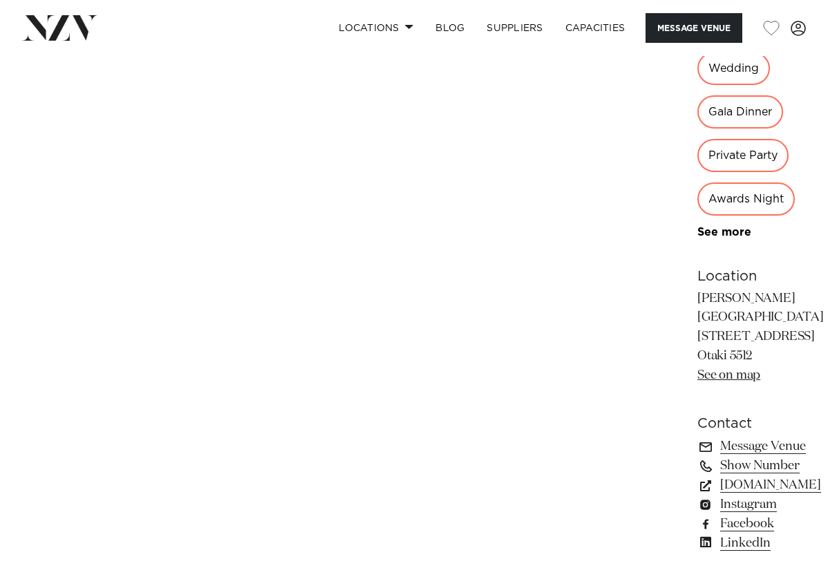
scroll to position [1116, 0]
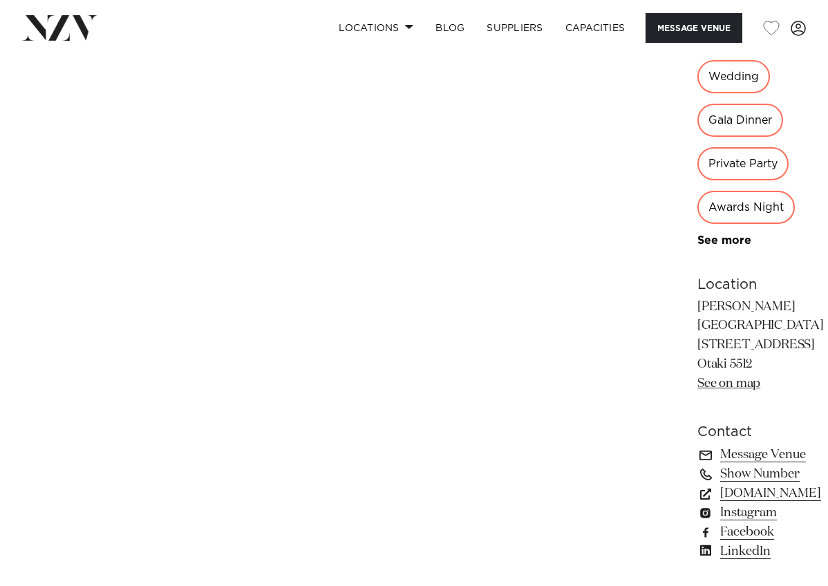
click at [697, 377] on link "See on map" at bounding box center [728, 383] width 63 height 12
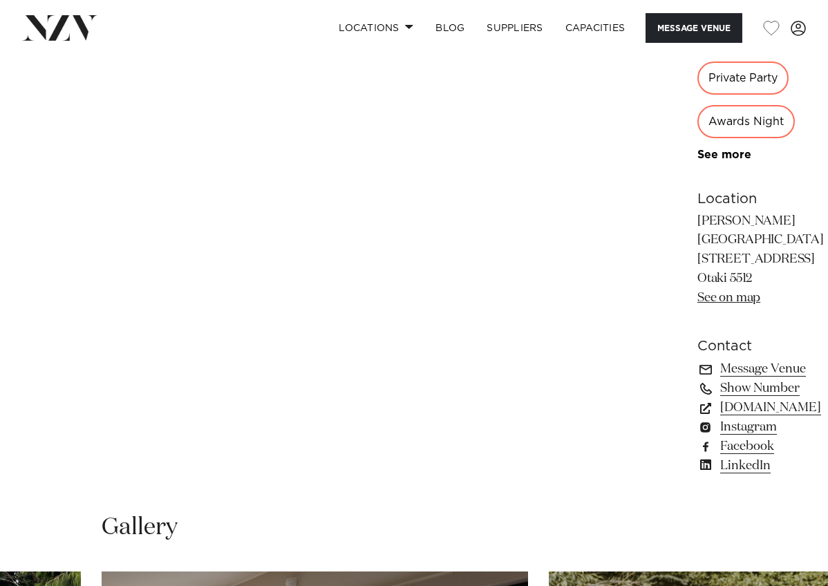
scroll to position [879, 0]
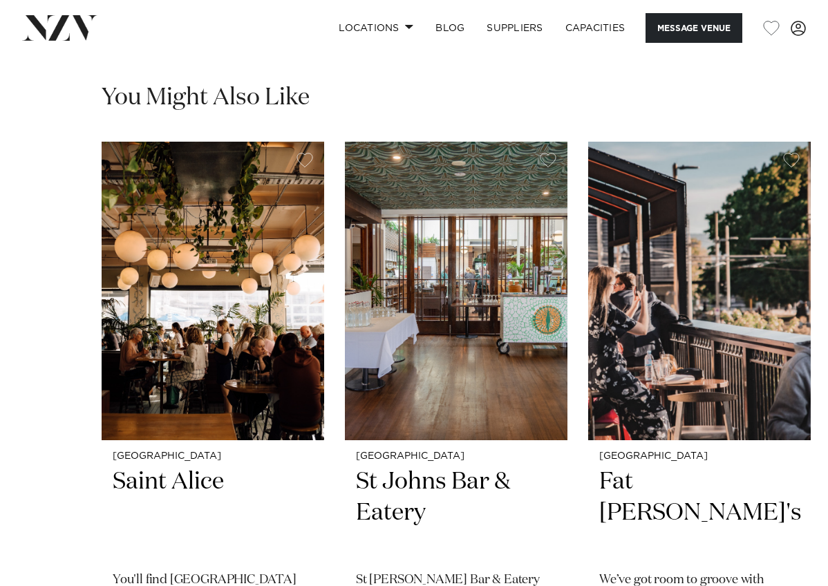
scroll to position [1631, 0]
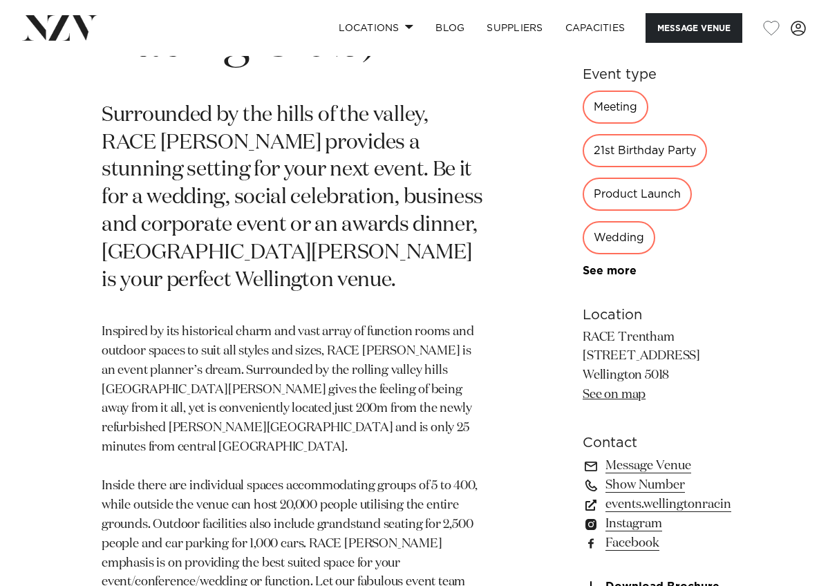
scroll to position [690, 0]
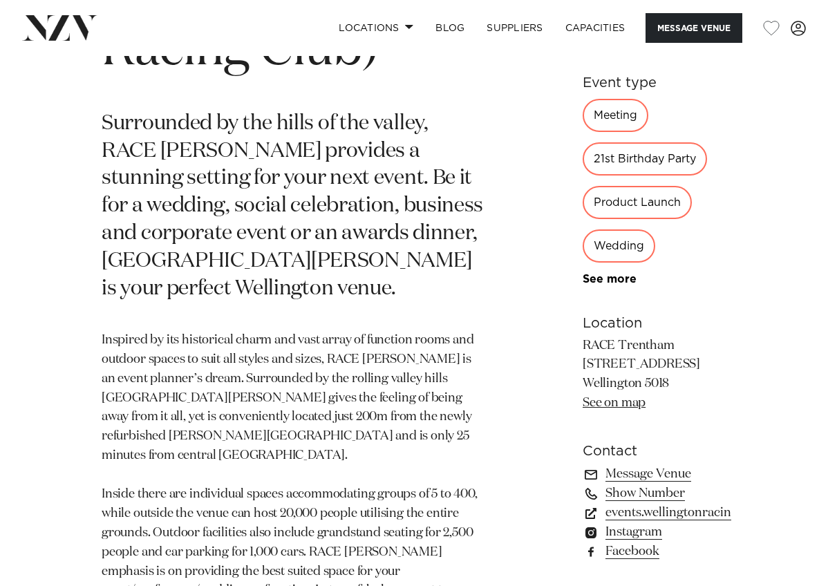
click at [639, 263] on div "Wedding" at bounding box center [619, 245] width 73 height 33
click at [642, 263] on div "Wedding" at bounding box center [619, 245] width 73 height 33
click at [655, 263] on div "Wedding" at bounding box center [619, 245] width 73 height 33
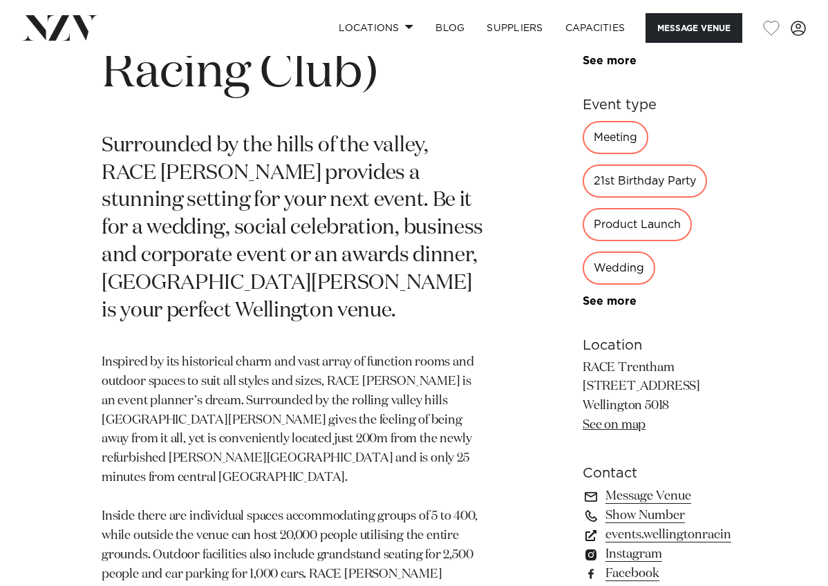
scroll to position [654, 0]
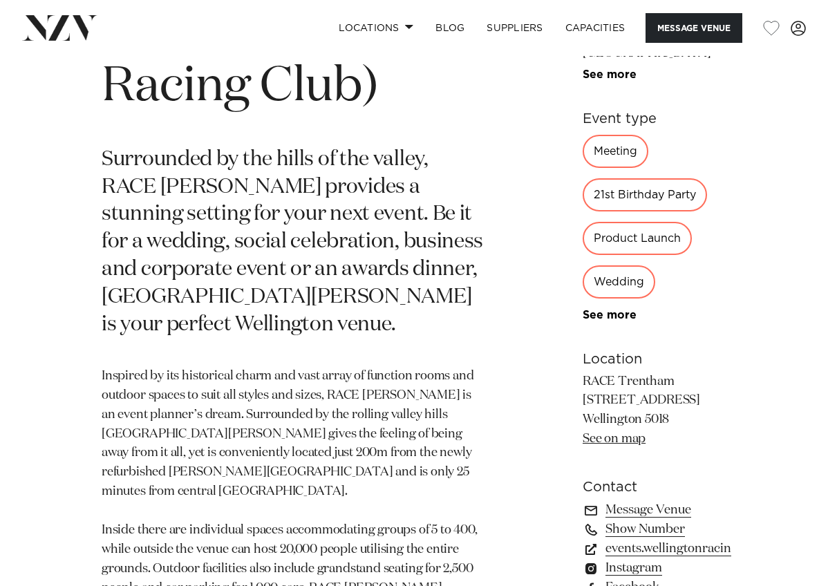
click at [655, 299] on div "Wedding" at bounding box center [619, 281] width 73 height 33
click at [697, 321] on div "Meeting 21st Birthday Party Product Launch Wedding Exhibition Private Party Con…" at bounding box center [657, 228] width 149 height 187
click at [655, 299] on div "Wedding" at bounding box center [619, 281] width 73 height 33
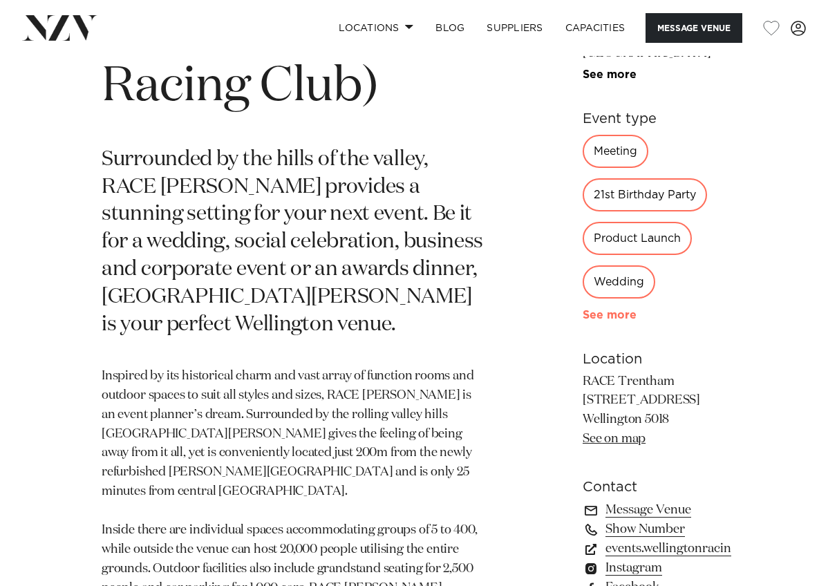
click at [583, 321] on link "See more" at bounding box center [637, 315] width 108 height 11
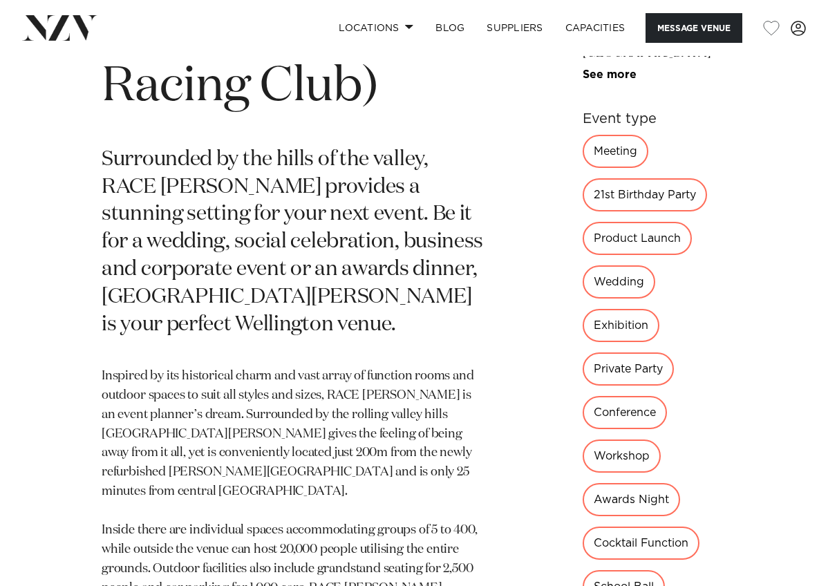
click at [655, 265] on div "Wedding" at bounding box center [619, 281] width 73 height 33
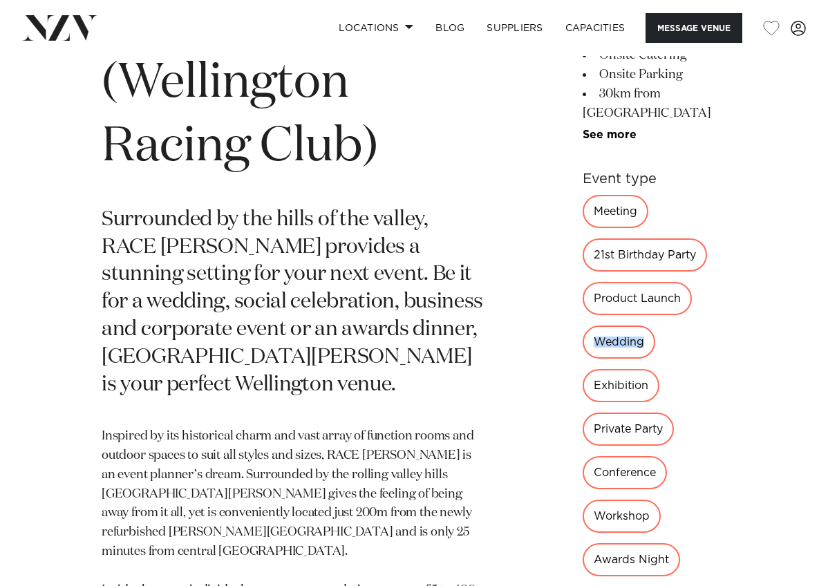
scroll to position [588, 0]
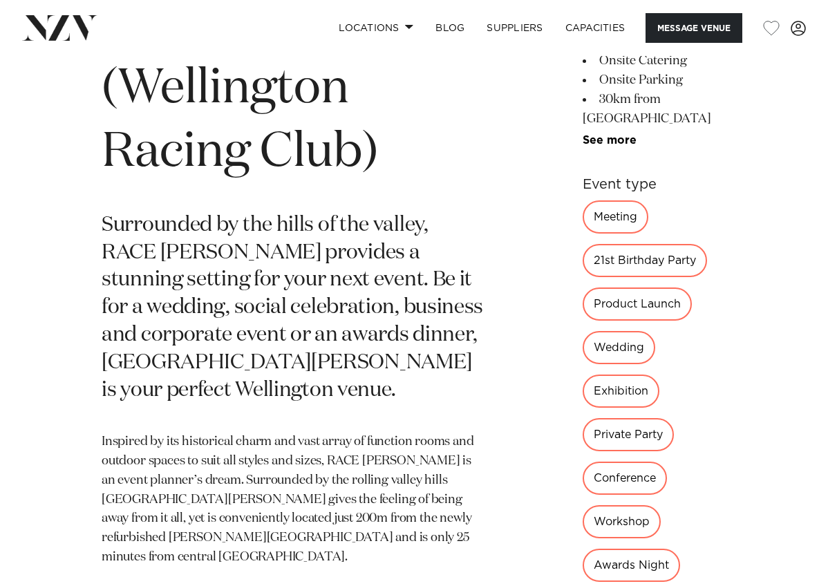
click at [640, 331] on div "Wedding" at bounding box center [619, 347] width 73 height 33
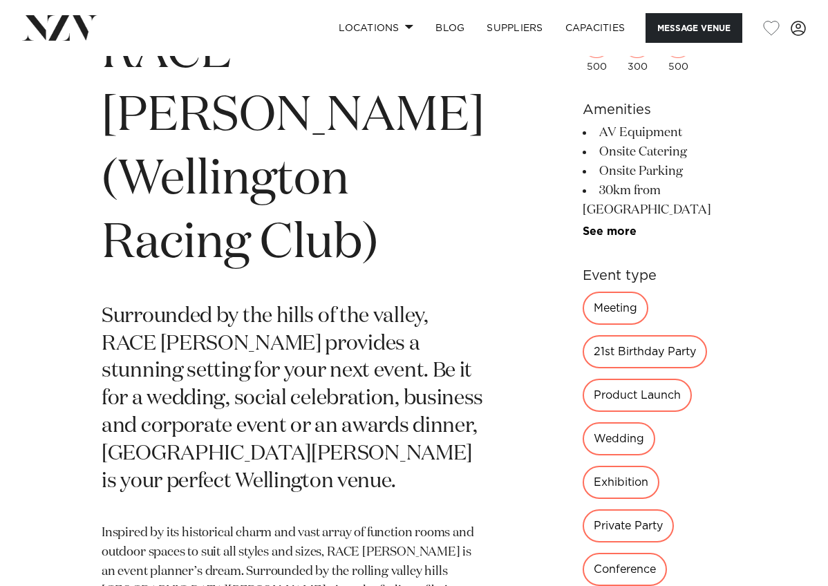
scroll to position [467, 0]
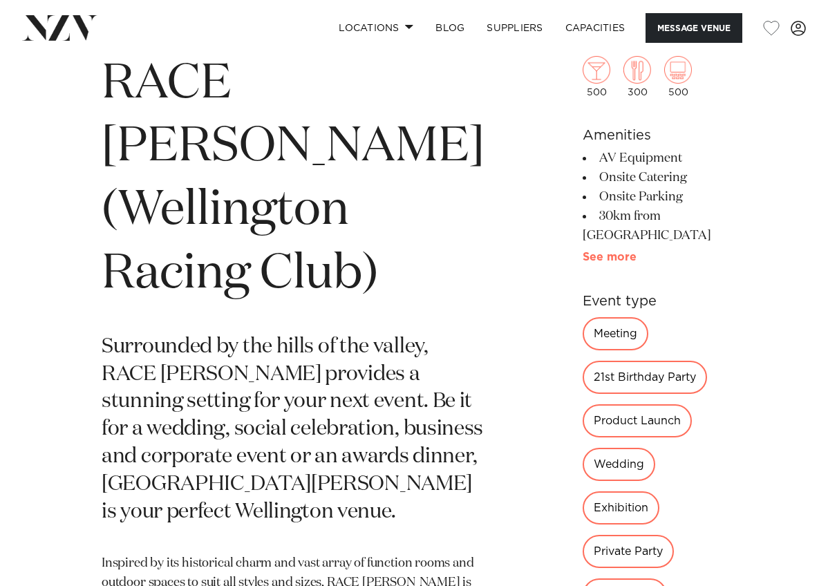
click at [583, 252] on link "See more" at bounding box center [637, 257] width 108 height 11
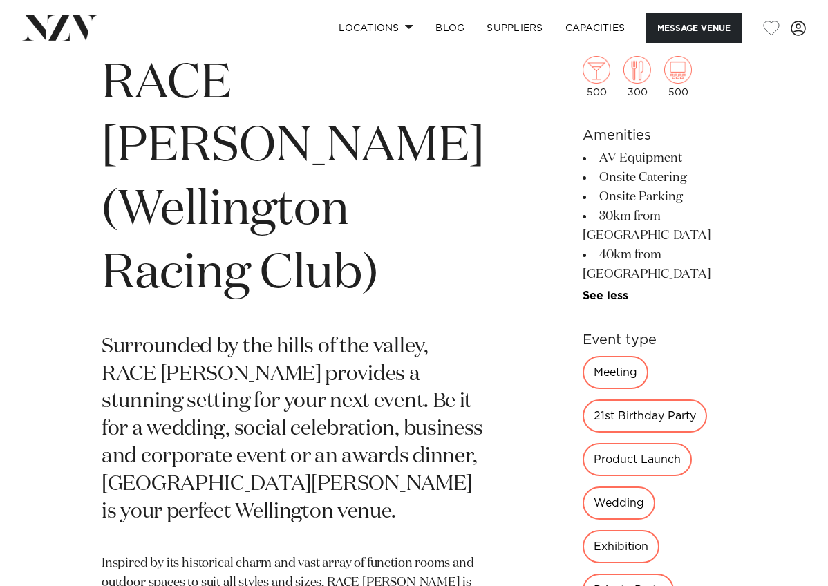
click at [638, 487] on div "Wedding" at bounding box center [619, 503] width 73 height 33
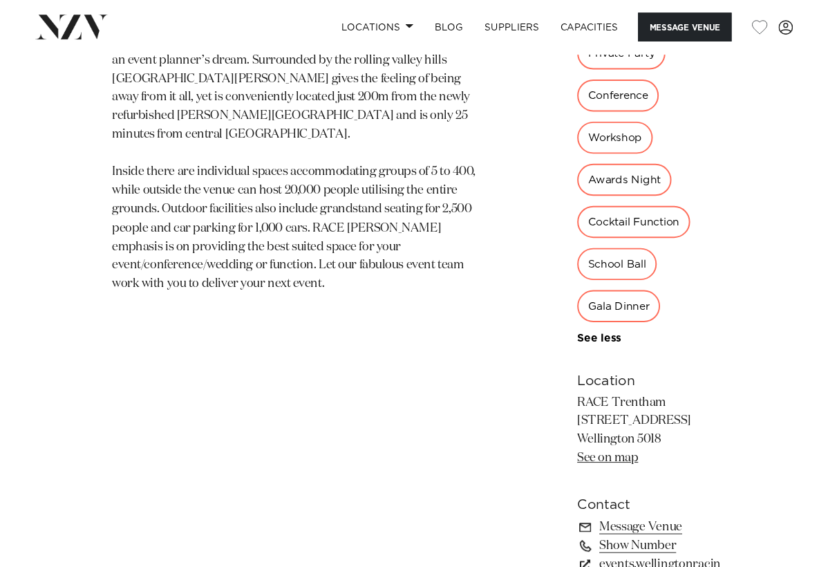
scroll to position [1011, 0]
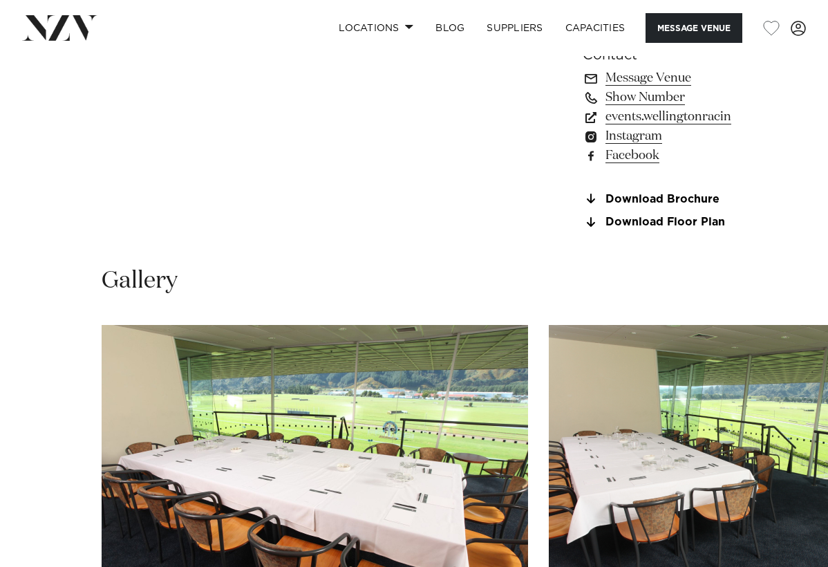
scroll to position [1483, 0]
